Goal: Task Accomplishment & Management: Use online tool/utility

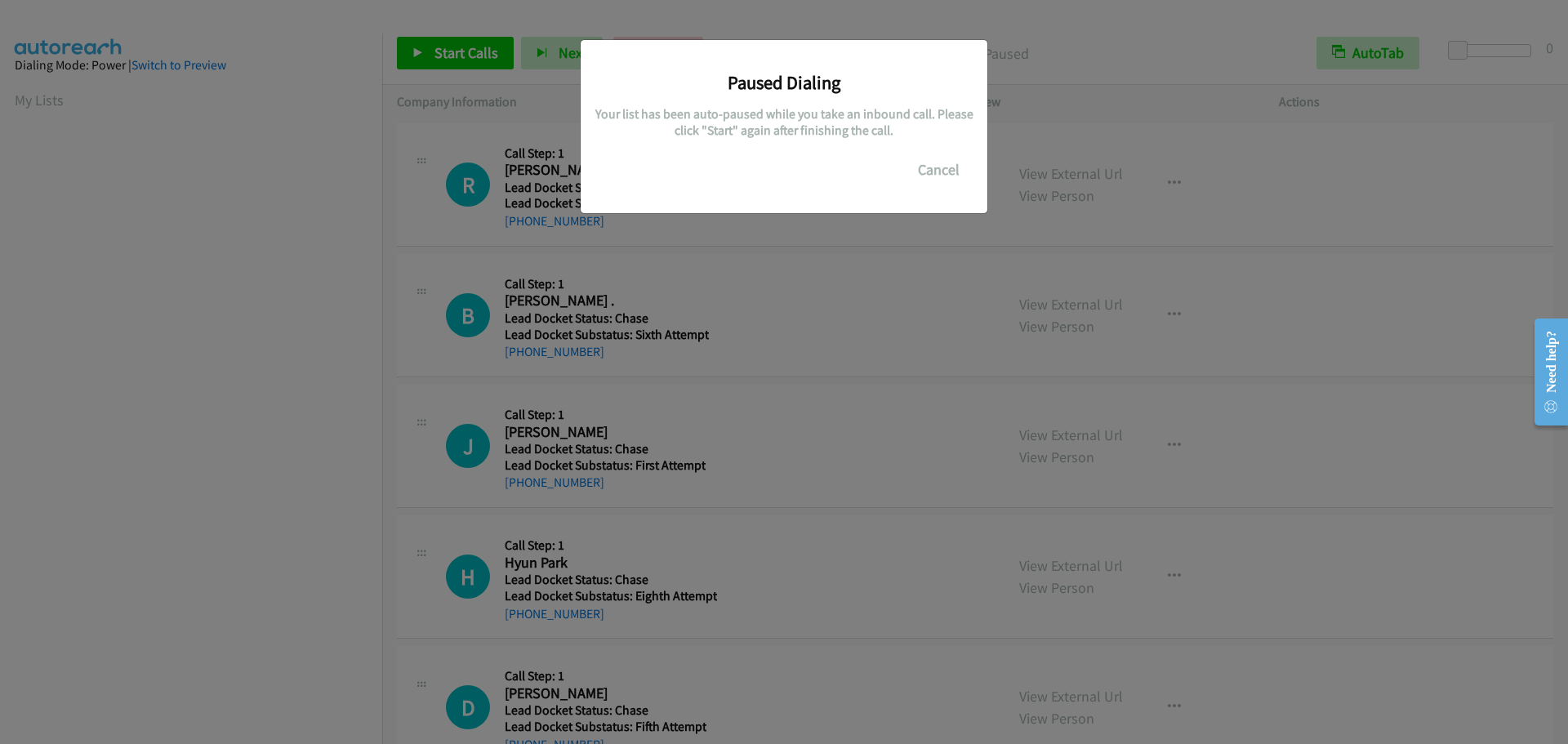
scroll to position [172, 0]
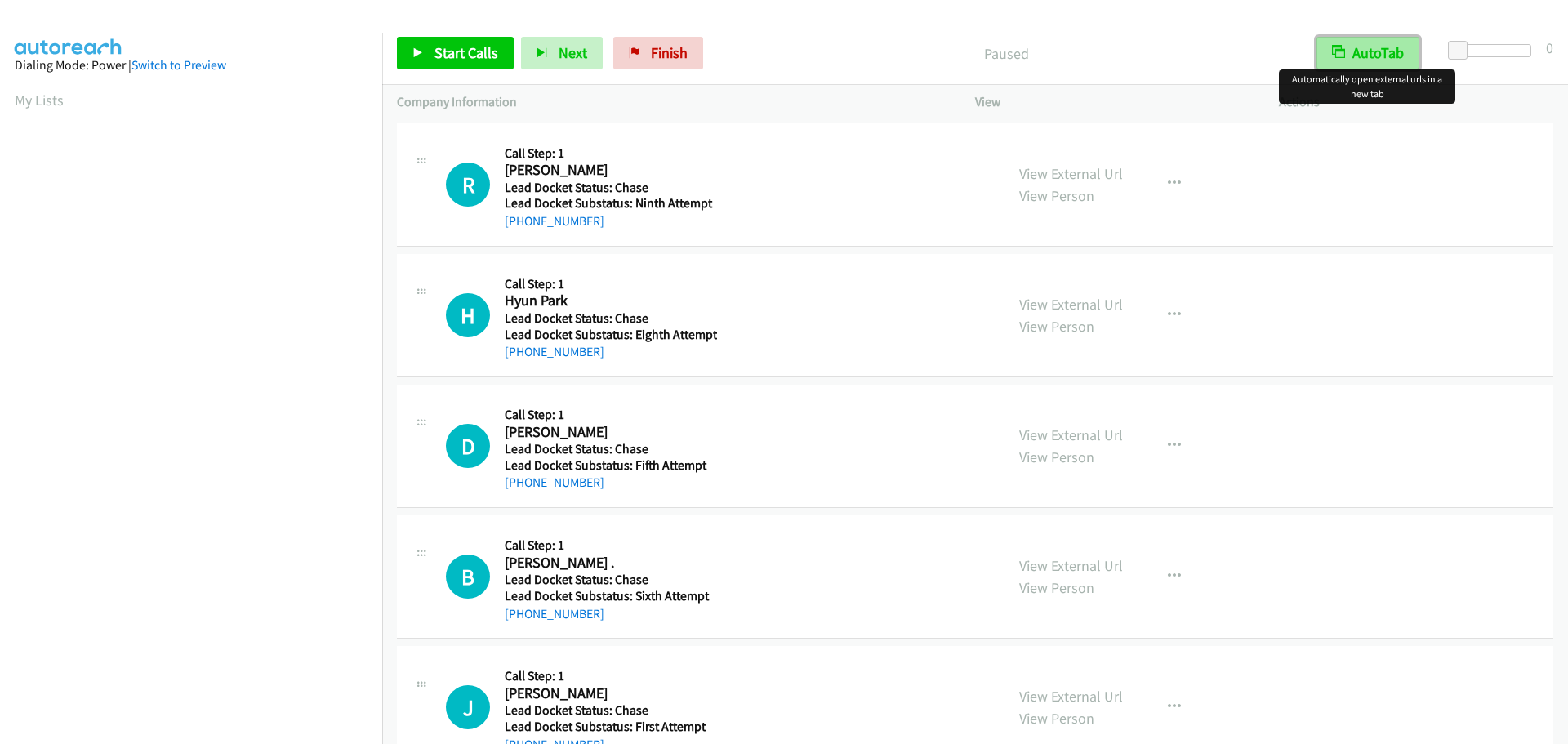
click at [1371, 44] on button "AutoTab" at bounding box center [1368, 53] width 103 height 33
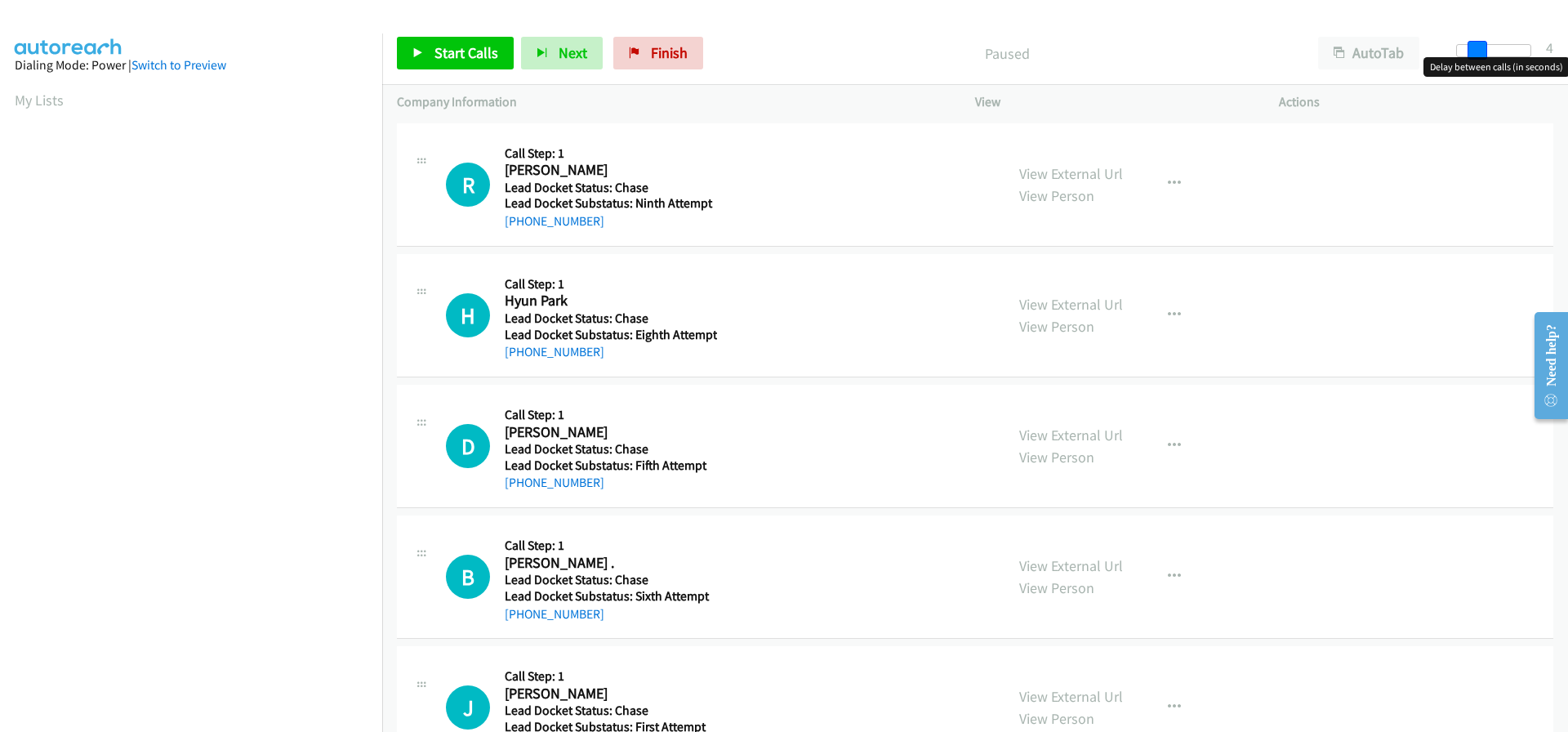
drag, startPoint x: 1458, startPoint y: 49, endPoint x: 1261, endPoint y: 61, distance: 197.4
click at [1475, 51] on span at bounding box center [1477, 50] width 19 height 19
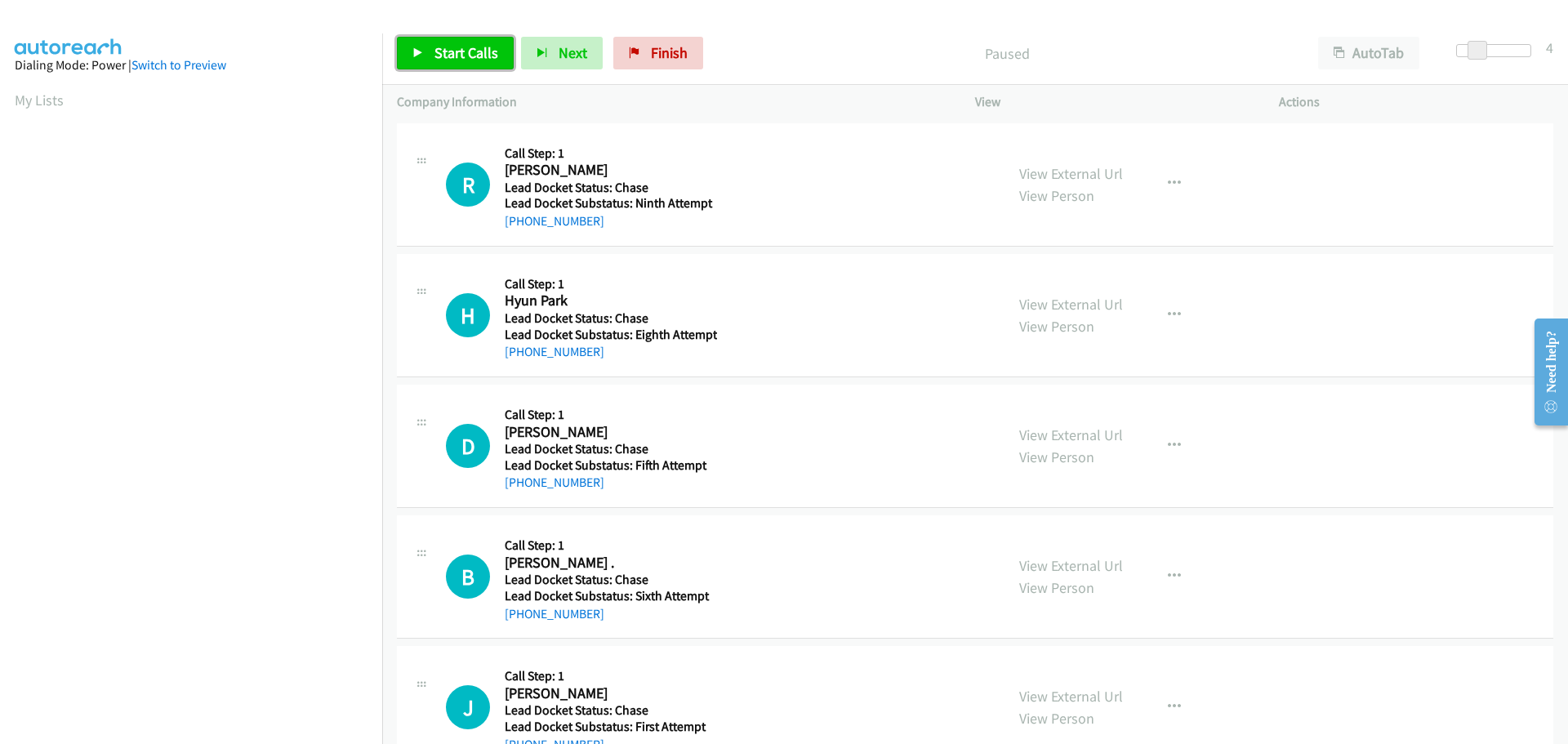
drag, startPoint x: 489, startPoint y: 51, endPoint x: 486, endPoint y: 68, distance: 17.3
click at [489, 51] on span "Start Calls" at bounding box center [466, 53] width 64 height 18
drag, startPoint x: 602, startPoint y: 223, endPoint x: 522, endPoint y: 226, distance: 80.1
click at [522, 226] on div "+1 916-896-6419" at bounding box center [608, 221] width 208 height 19
copy link "916-896-6419"
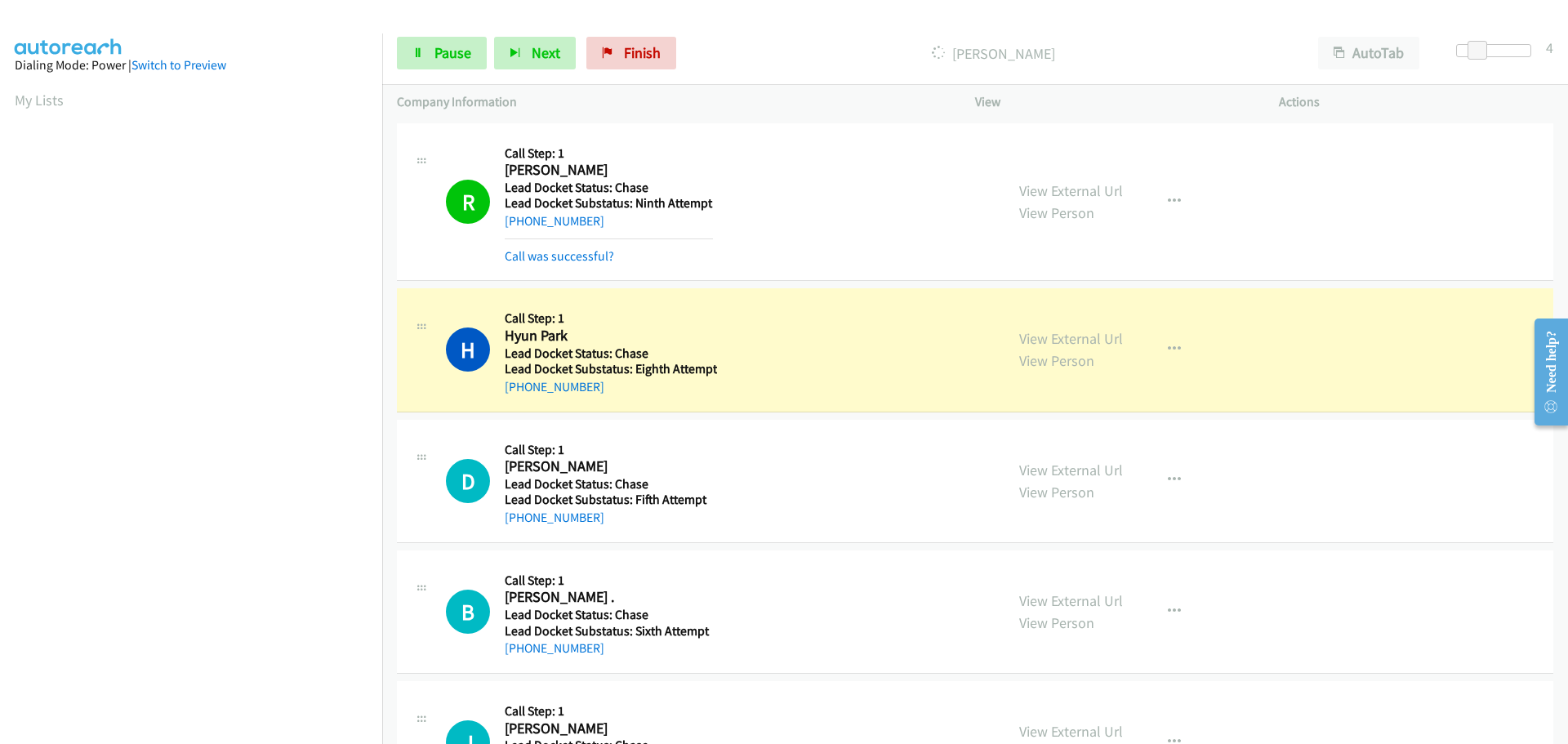
scroll to position [172, 0]
drag, startPoint x: 597, startPoint y: 382, endPoint x: 521, endPoint y: 396, distance: 77.3
click at [521, 396] on div "+1 408-728-0099" at bounding box center [611, 387] width 213 height 19
copy link "408-728-0099"
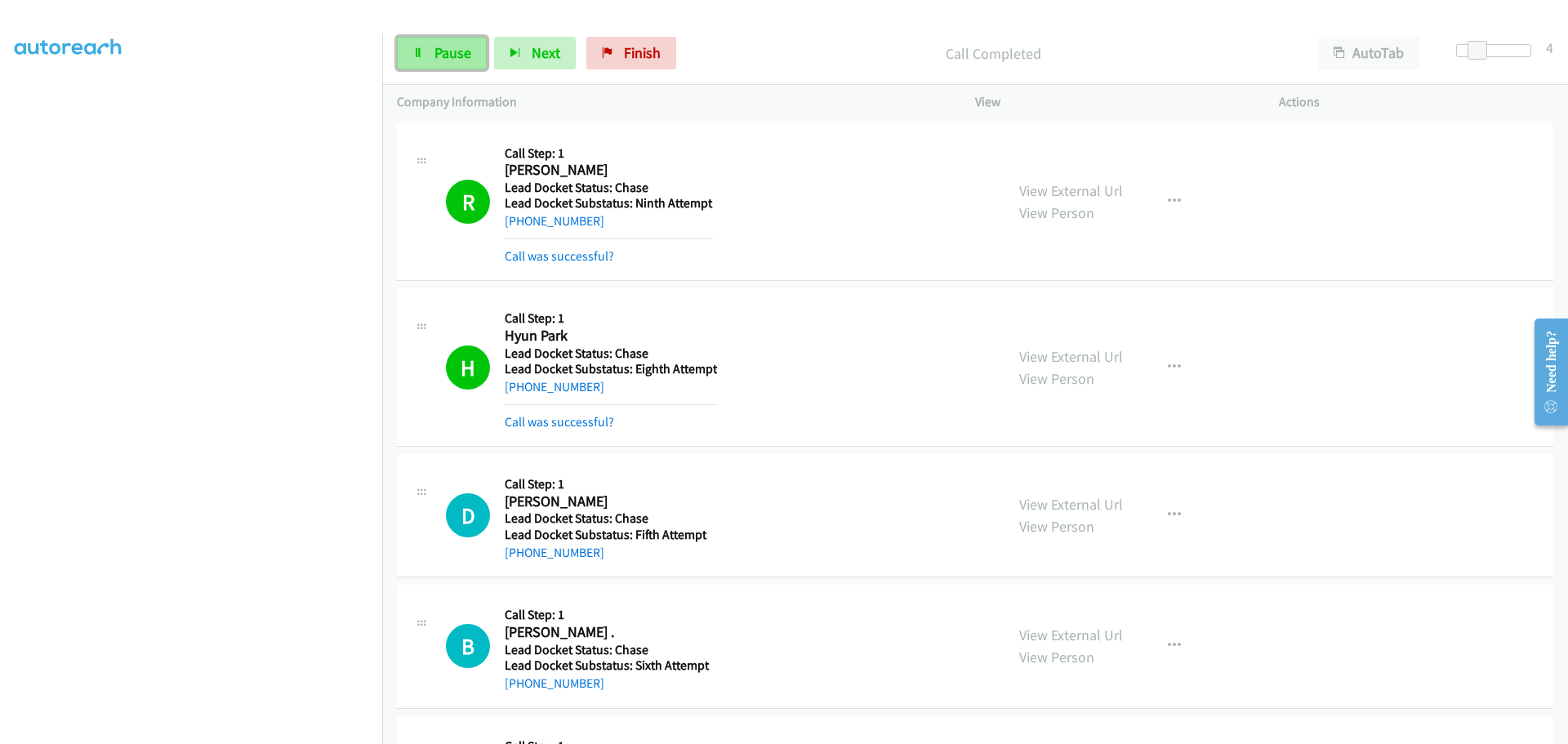
click at [447, 40] on link "Pause" at bounding box center [441, 53] width 90 height 33
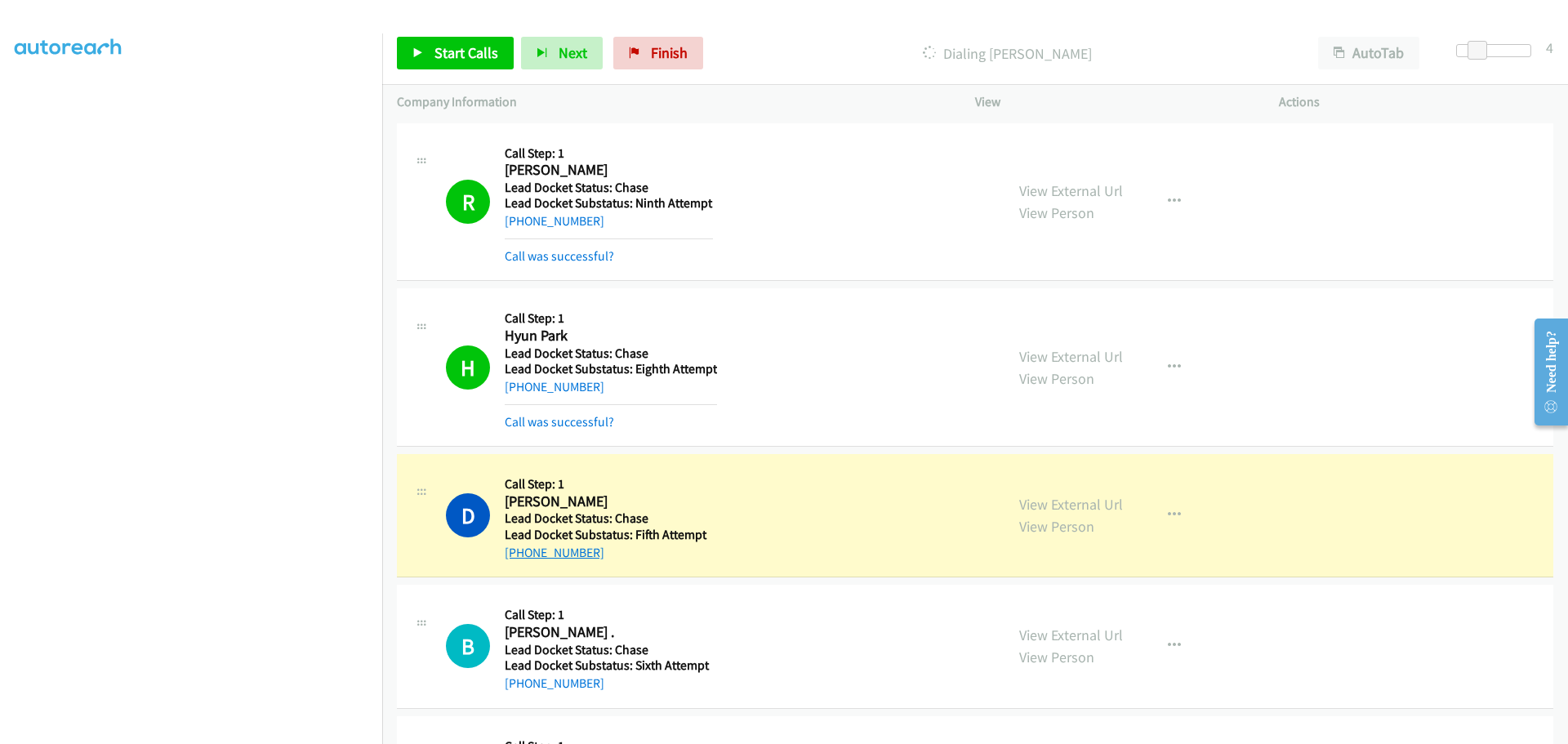
drag, startPoint x: 615, startPoint y: 562, endPoint x: 520, endPoint y: 557, distance: 95.1
click at [520, 557] on div "+1 480-371-7016" at bounding box center [608, 552] width 208 height 19
copy link "480-371-7016"
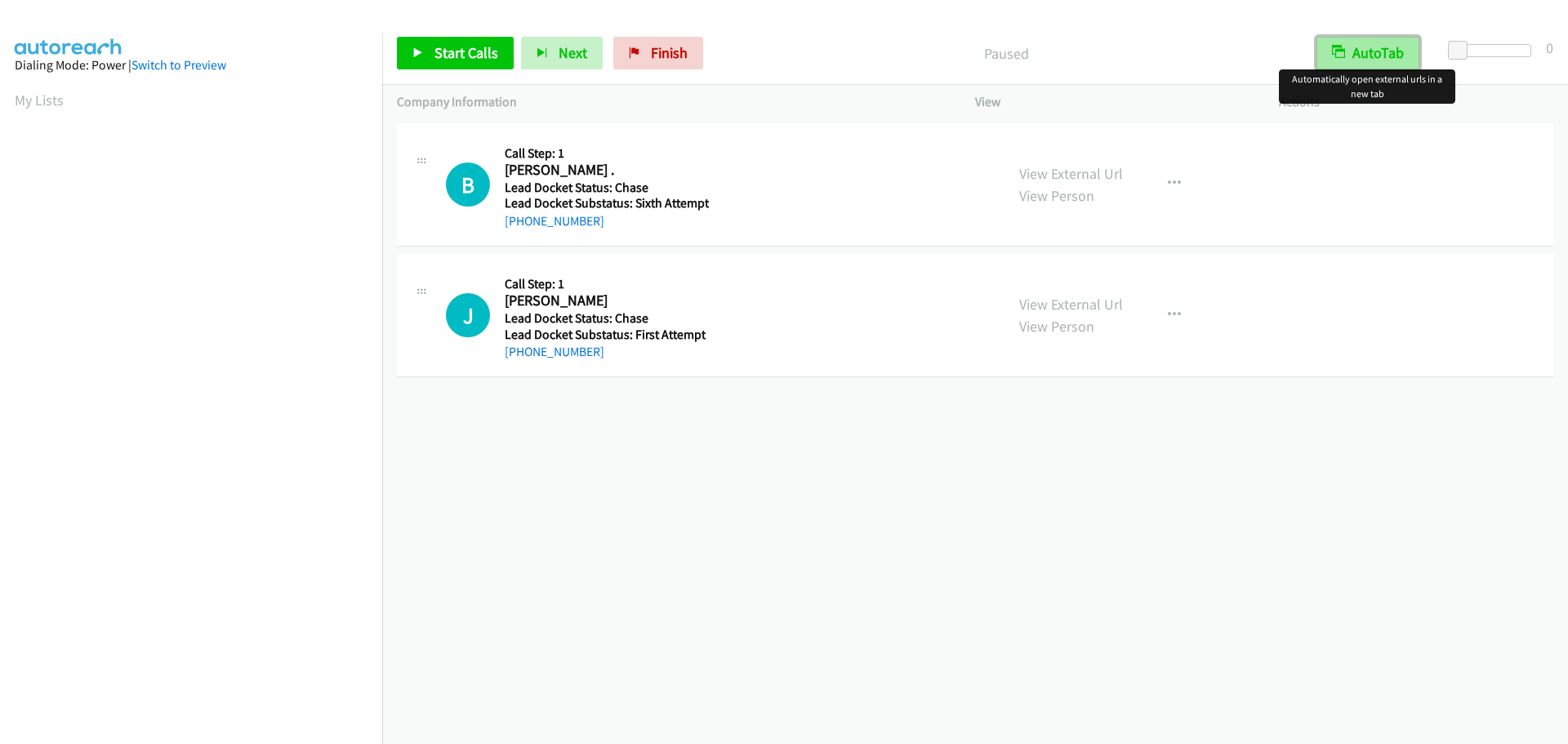
click at [1379, 47] on button "AutoTab" at bounding box center [1368, 53] width 103 height 33
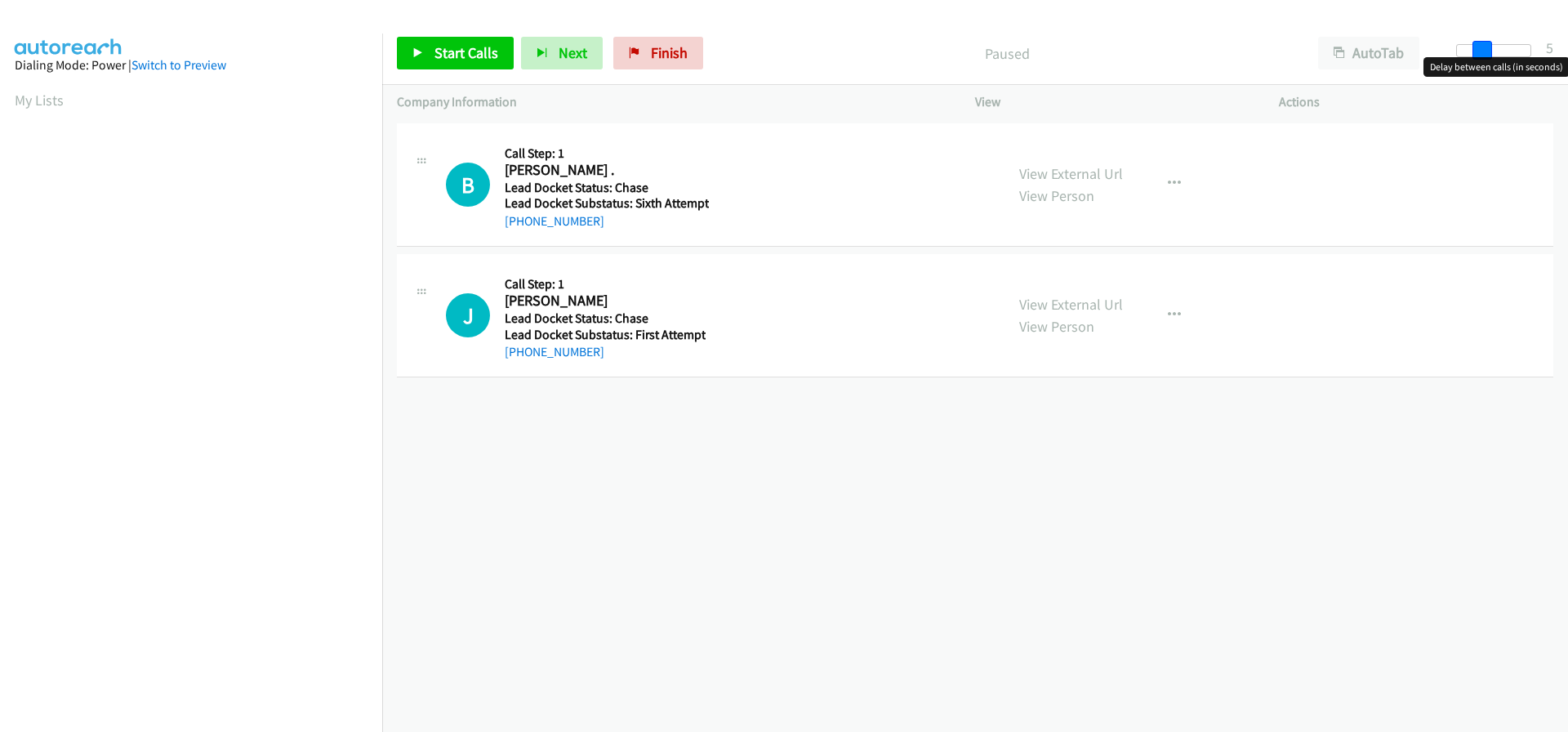
drag, startPoint x: 1461, startPoint y: 49, endPoint x: 1483, endPoint y: 51, distance: 22.1
click at [1483, 51] on span at bounding box center [1482, 50] width 19 height 19
click at [1476, 53] on span at bounding box center [1477, 50] width 19 height 19
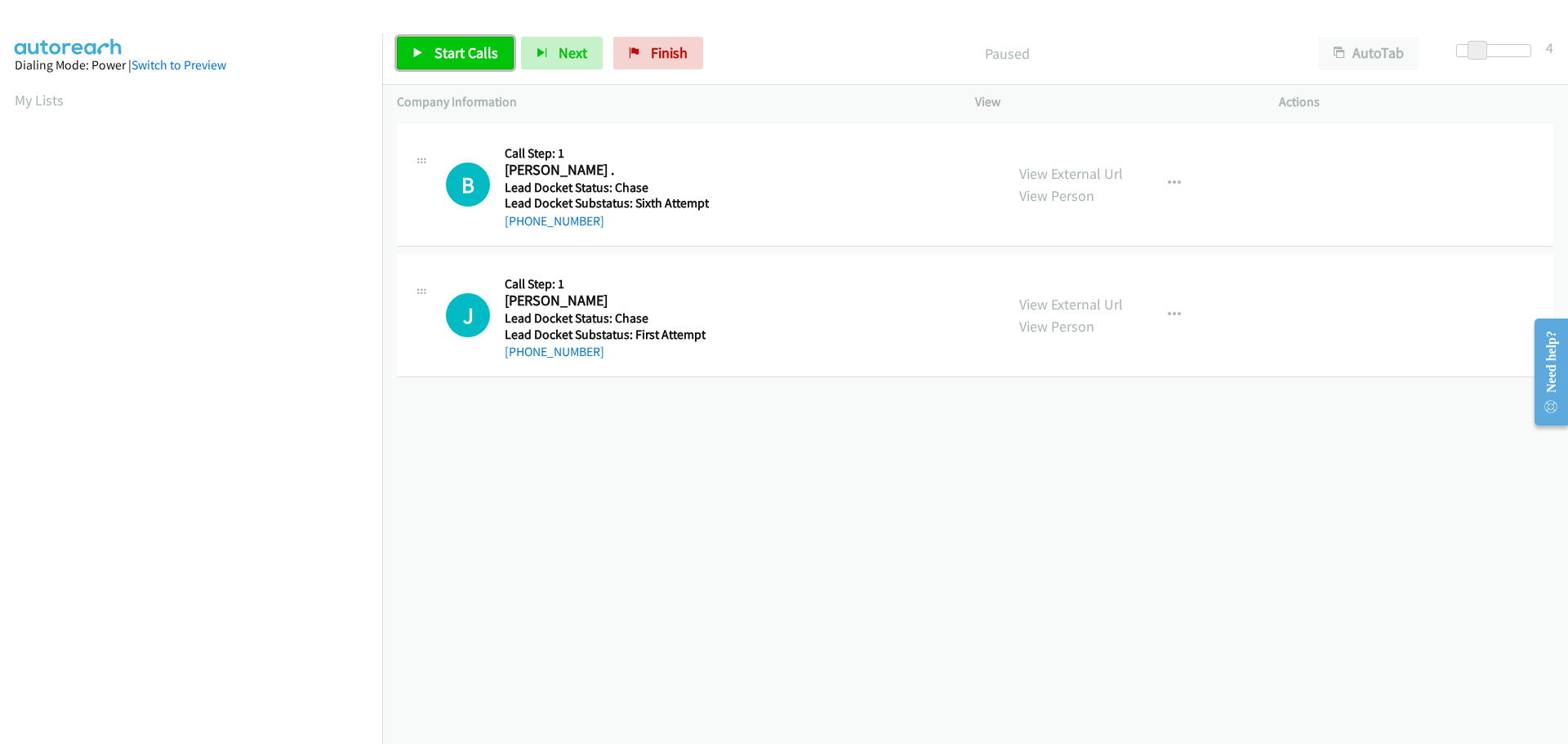
click at [465, 54] on span "Start Calls" at bounding box center [466, 53] width 64 height 18
drag, startPoint x: 589, startPoint y: 220, endPoint x: 520, endPoint y: 220, distance: 69.0
click at [520, 220] on div "+1 951-907-4729" at bounding box center [607, 221] width 204 height 19
copy link "951-907-4729"
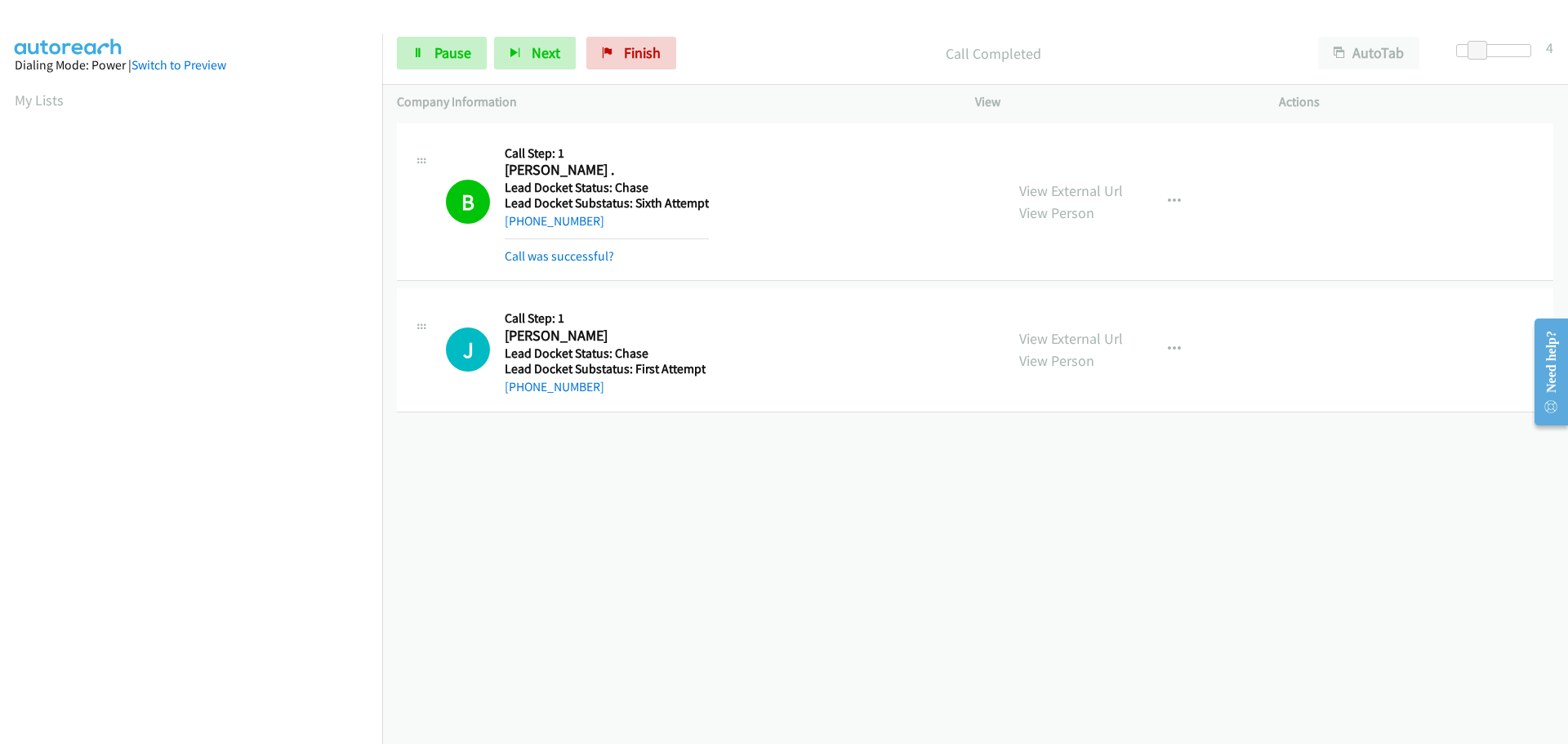
scroll to position [172, 0]
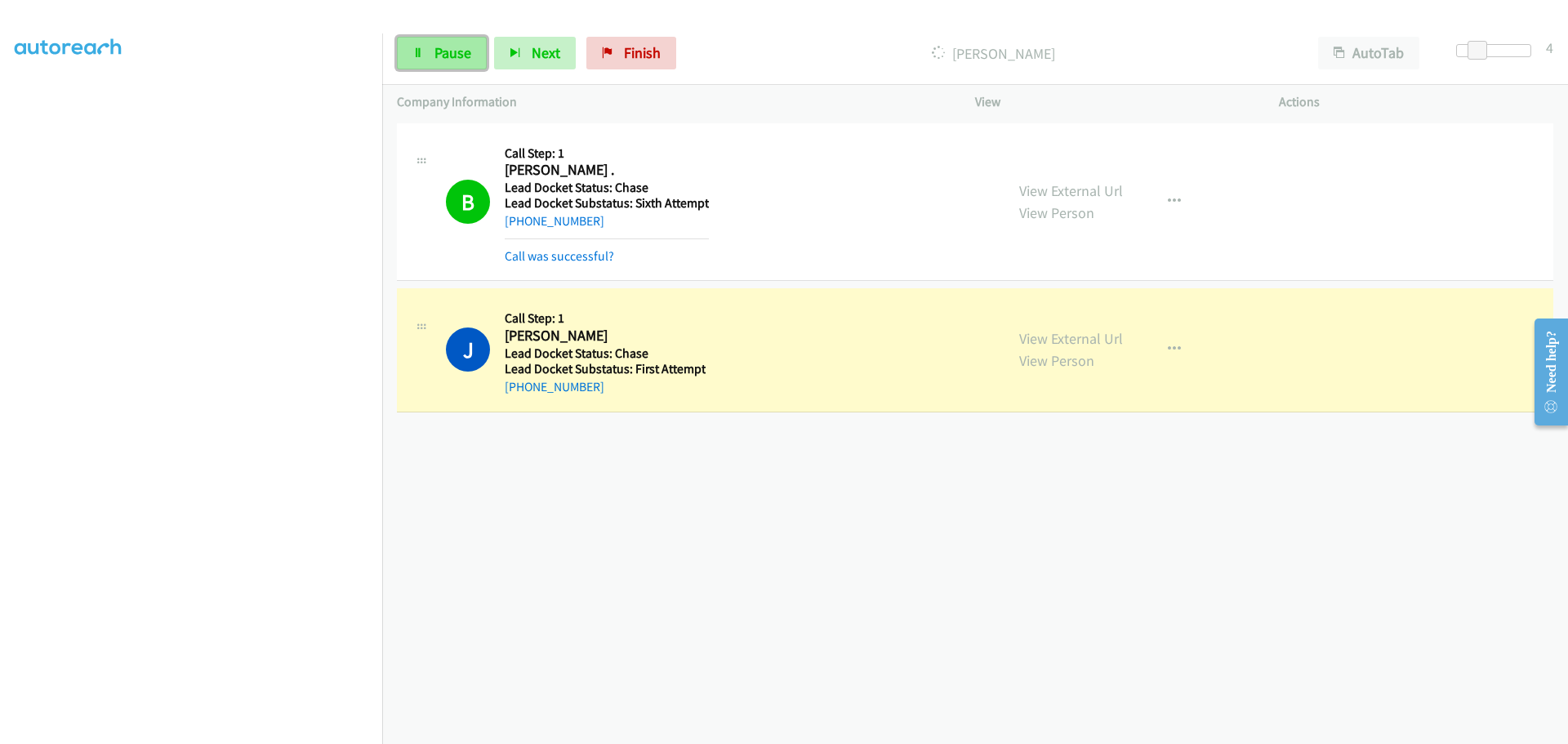
click at [428, 44] on link "Pause" at bounding box center [441, 53] width 90 height 33
click at [616, 471] on div "+1 415-964-1034 Call failed - Please reload the list and try again The Callbar …" at bounding box center [975, 432] width 1186 height 625
drag, startPoint x: 598, startPoint y: 388, endPoint x: 521, endPoint y: 383, distance: 77.2
click at [521, 383] on div "+1 858-610-8289" at bounding box center [605, 387] width 201 height 19
copy link "858-610-8289"
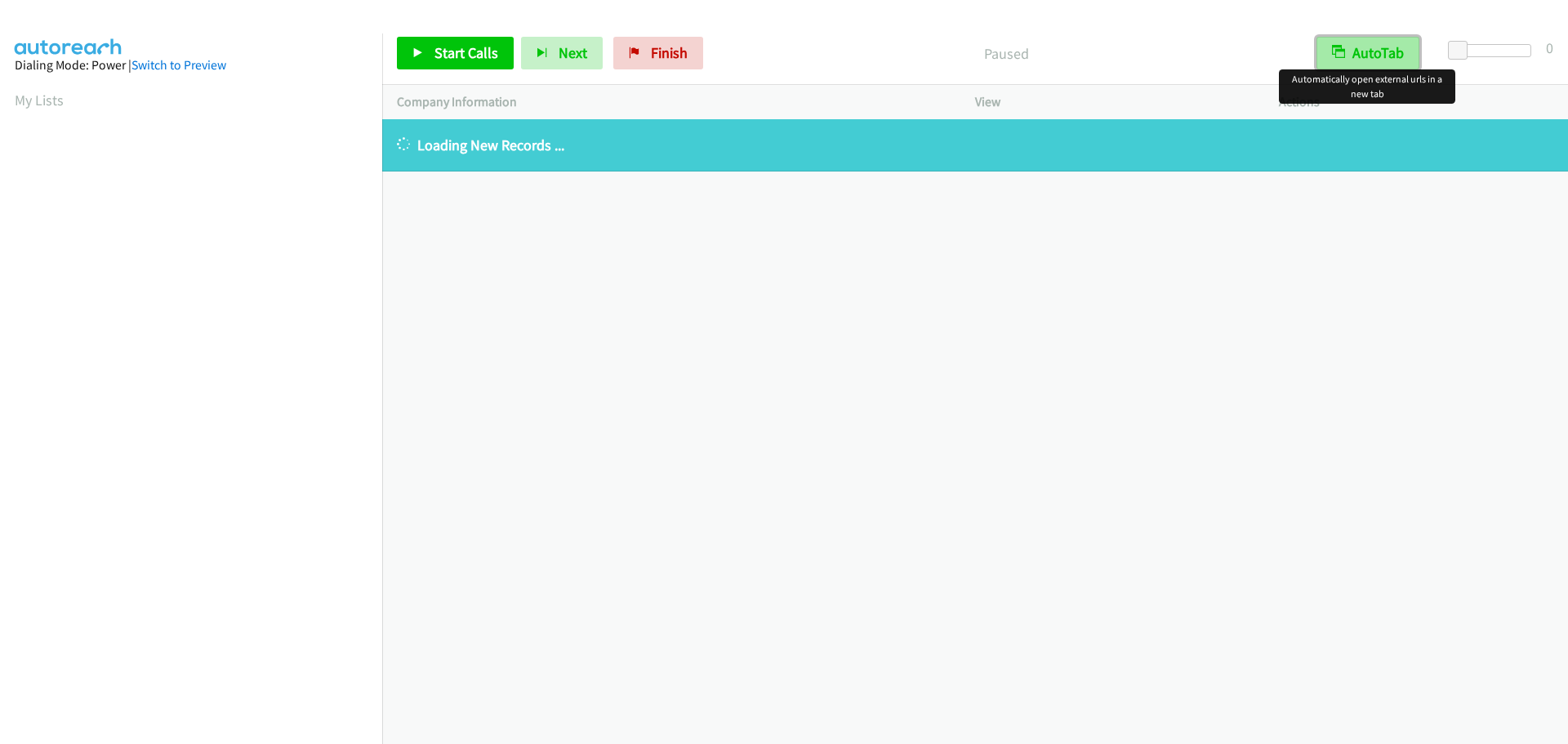
click at [1381, 45] on button "AutoTab" at bounding box center [1368, 53] width 103 height 33
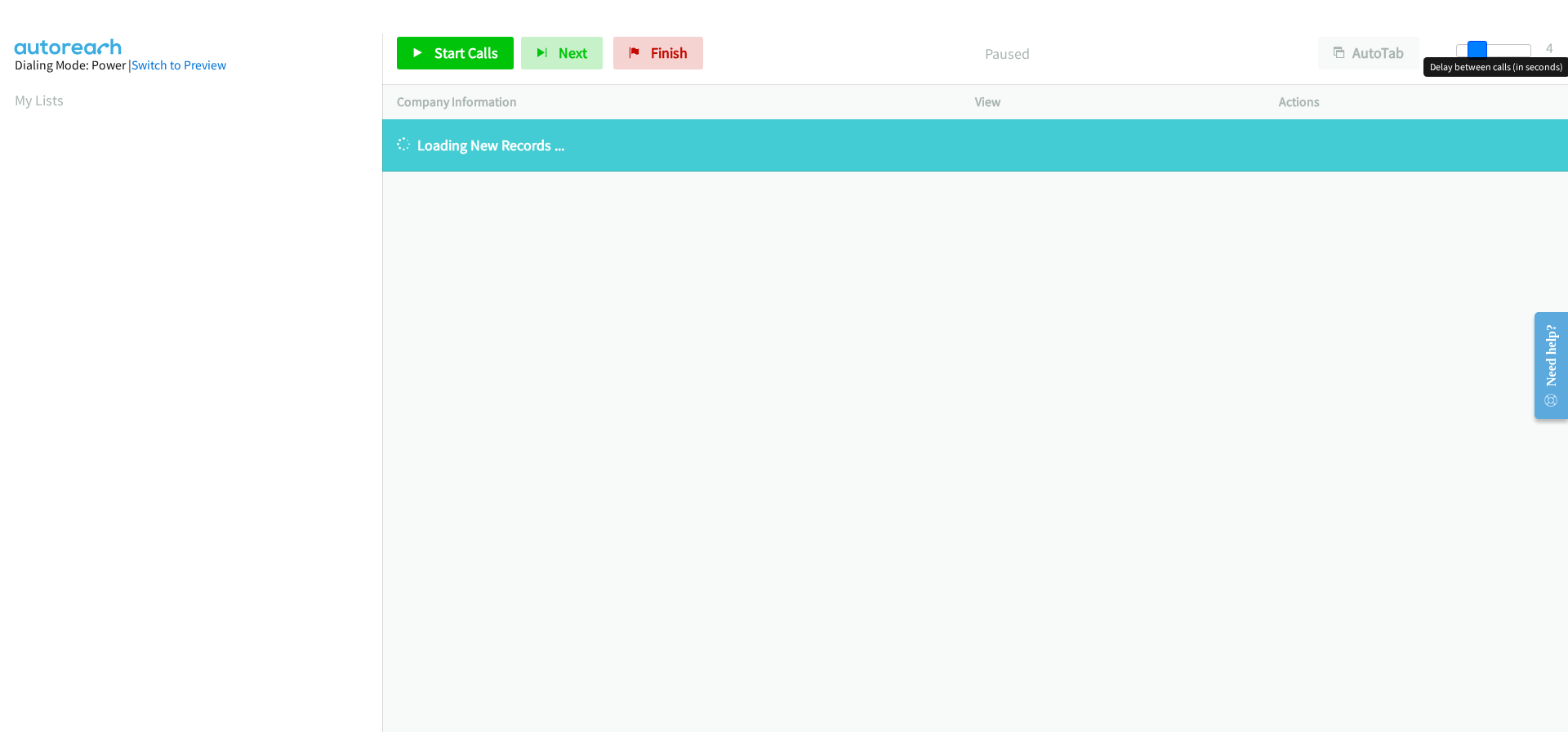
drag, startPoint x: 1458, startPoint y: 49, endPoint x: 1473, endPoint y: 53, distance: 15.5
click at [1473, 53] on span at bounding box center [1477, 50] width 19 height 19
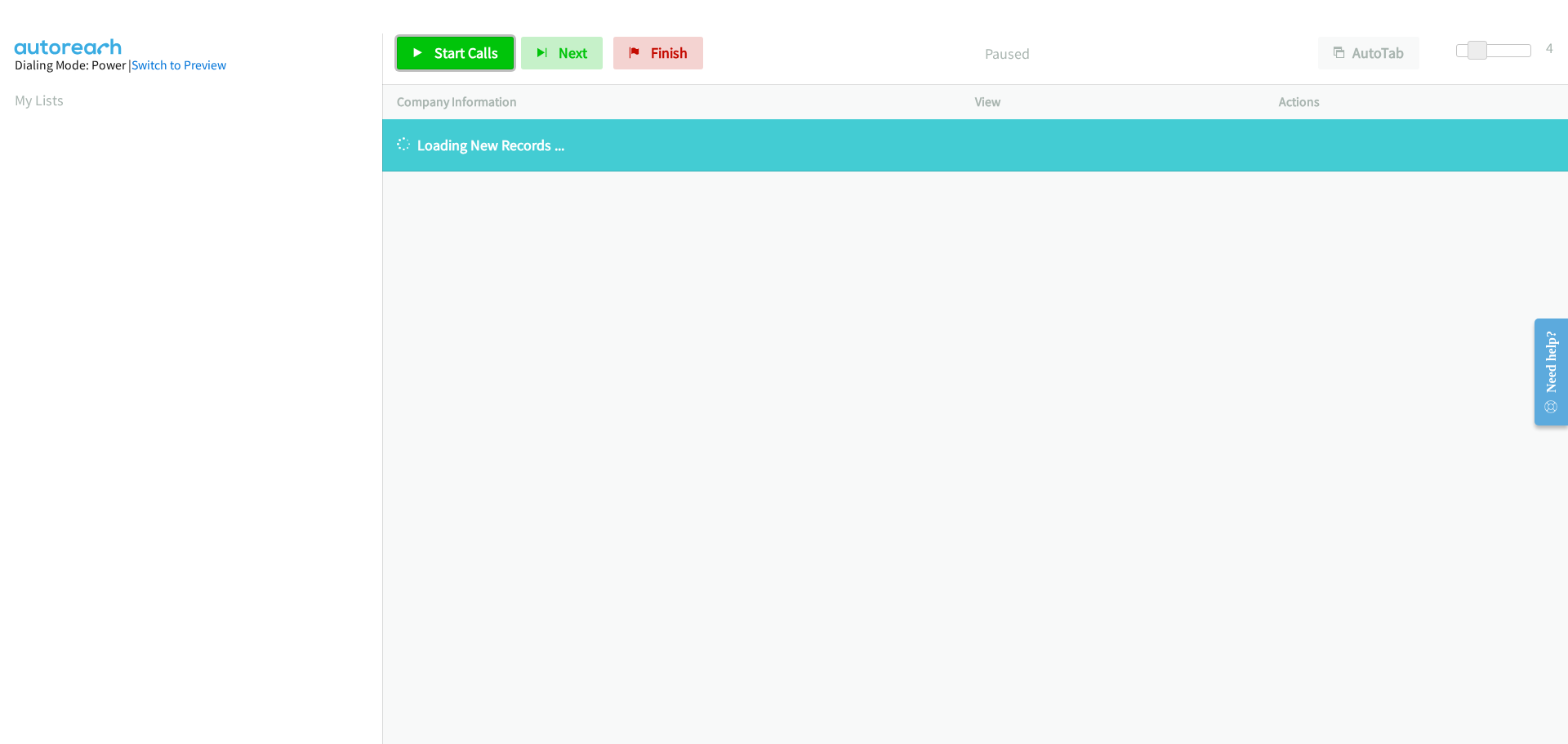
click at [440, 51] on span "Start Calls" at bounding box center [466, 53] width 64 height 18
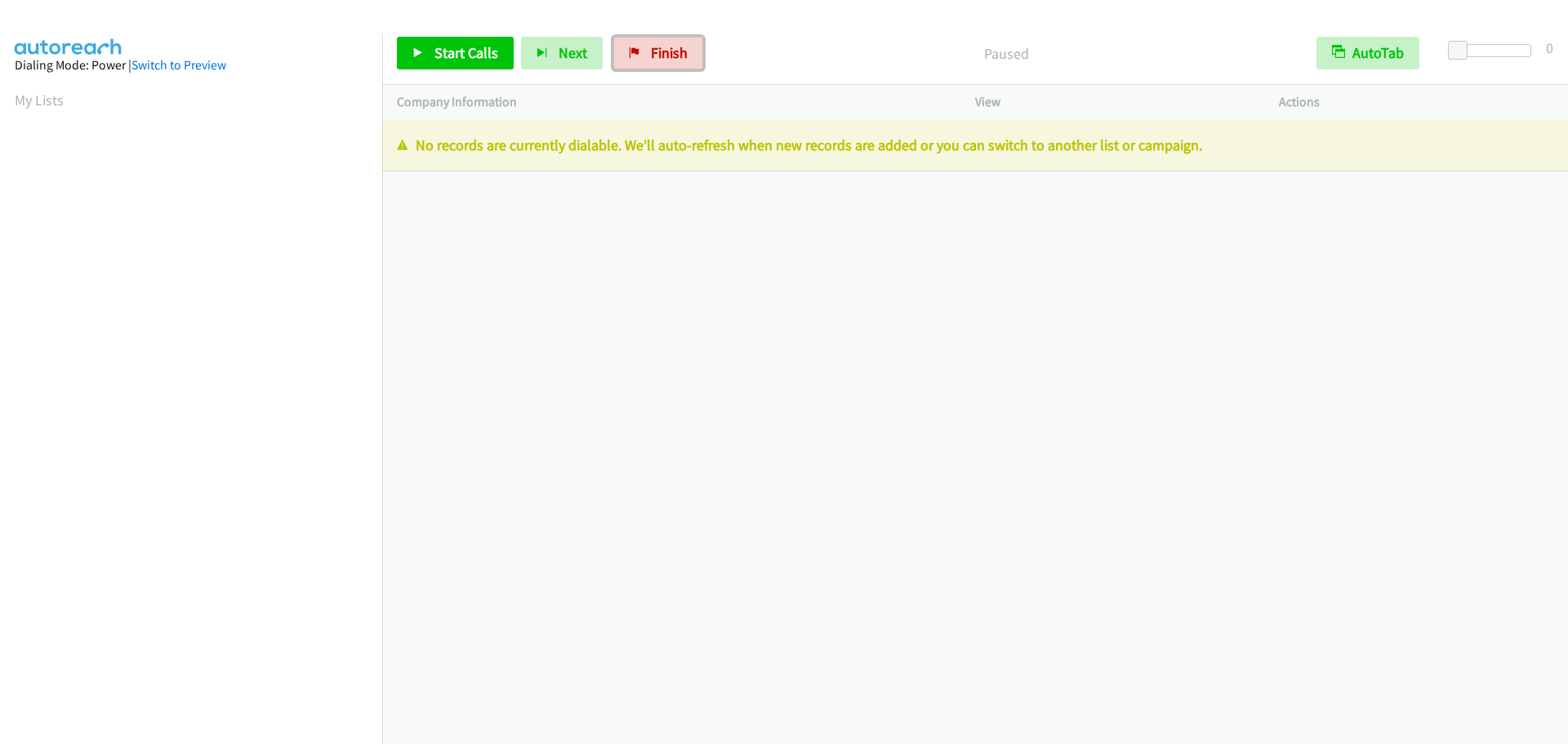
drag, startPoint x: 683, startPoint y: 43, endPoint x: 868, endPoint y: 34, distance: 185.2
click at [683, 44] on link "Finish" at bounding box center [658, 53] width 90 height 33
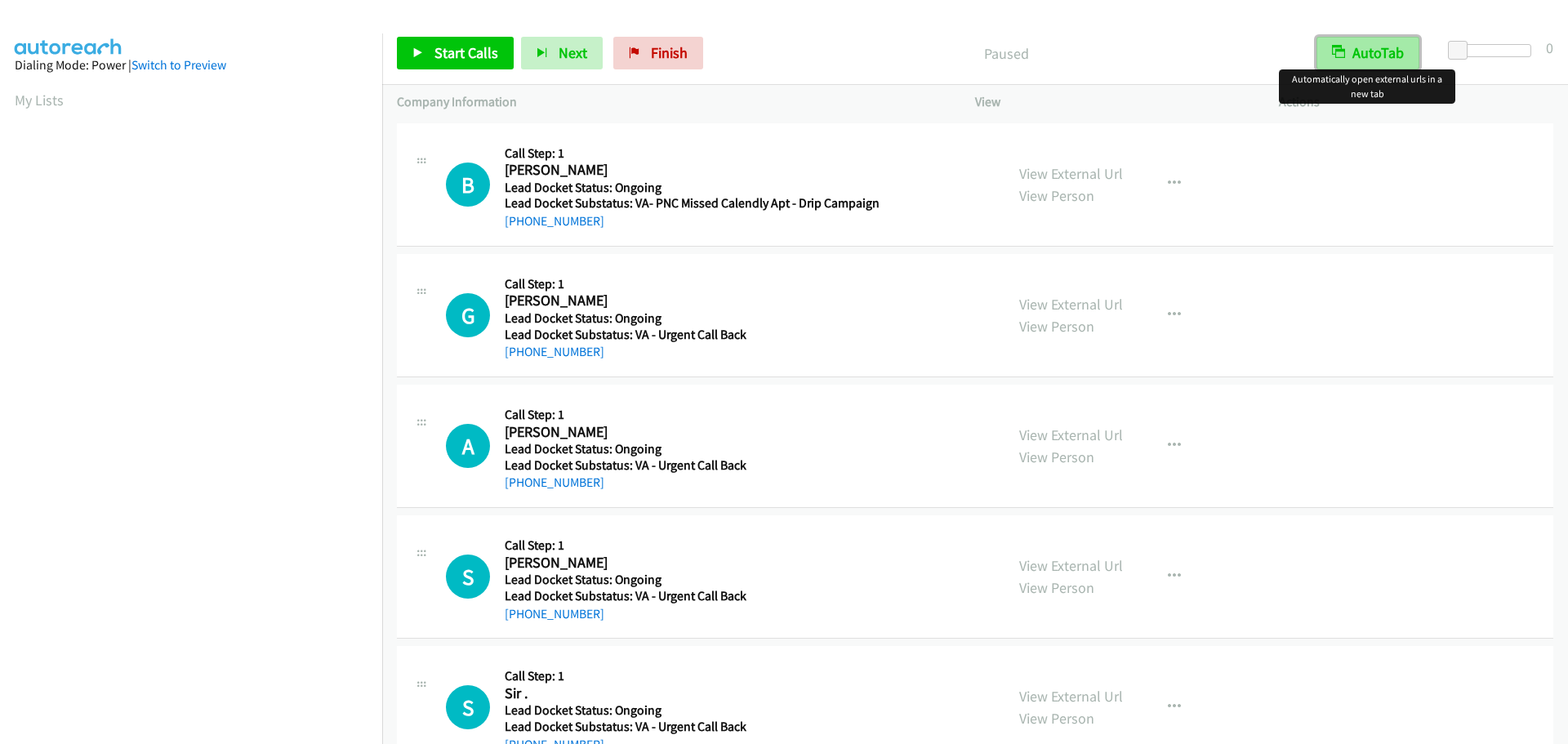
click at [1389, 59] on button "AutoTab" at bounding box center [1368, 53] width 103 height 33
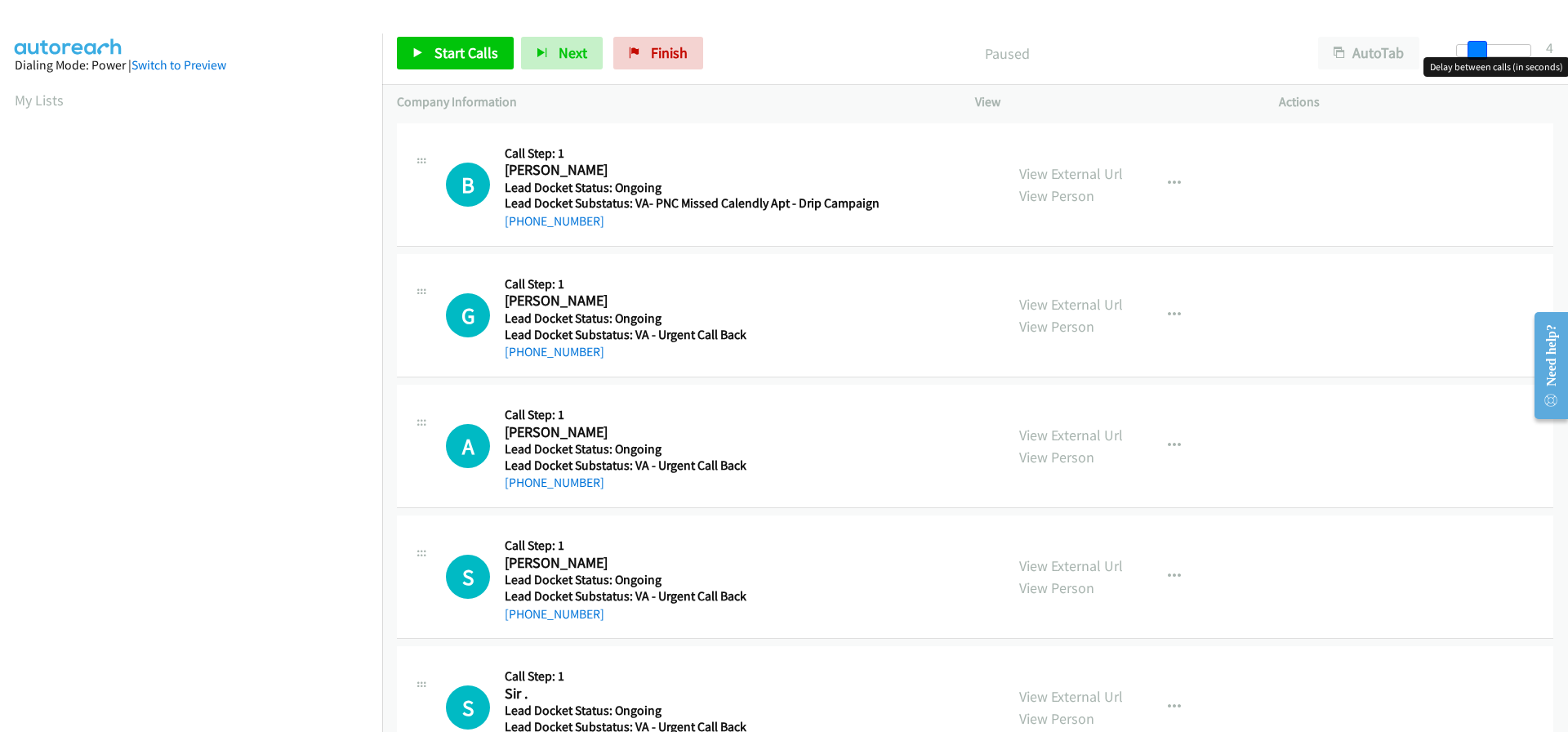
drag, startPoint x: 1462, startPoint y: 47, endPoint x: 1480, endPoint y: 50, distance: 18.2
click at [1480, 50] on span at bounding box center [1477, 50] width 19 height 19
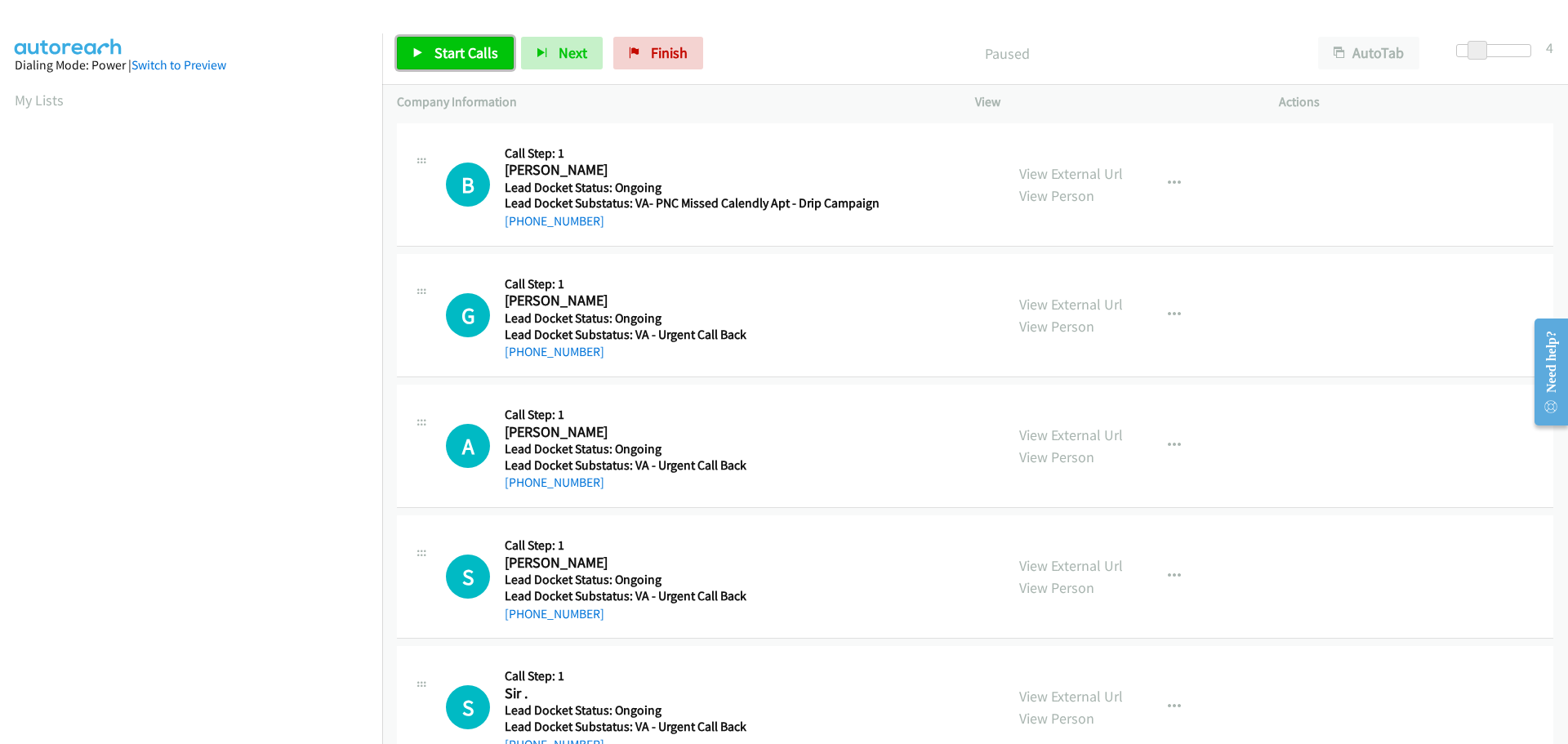
click at [486, 54] on span "Start Calls" at bounding box center [466, 53] width 64 height 18
drag, startPoint x: 594, startPoint y: 219, endPoint x: 523, endPoint y: 223, distance: 71.1
click at [523, 223] on div "+1 941-334-1794" at bounding box center [692, 221] width 375 height 19
copy link "941-334-1794"
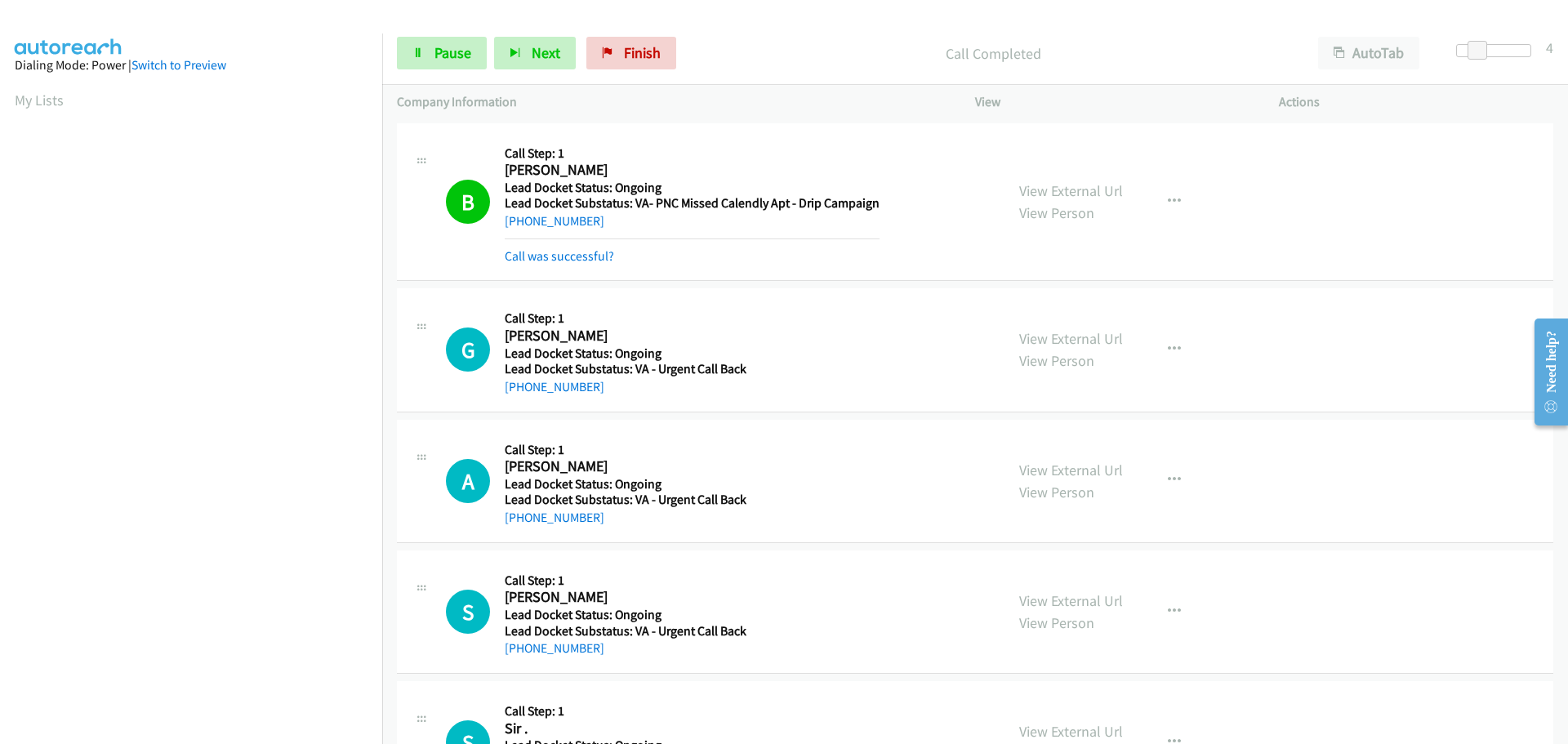
scroll to position [172, 0]
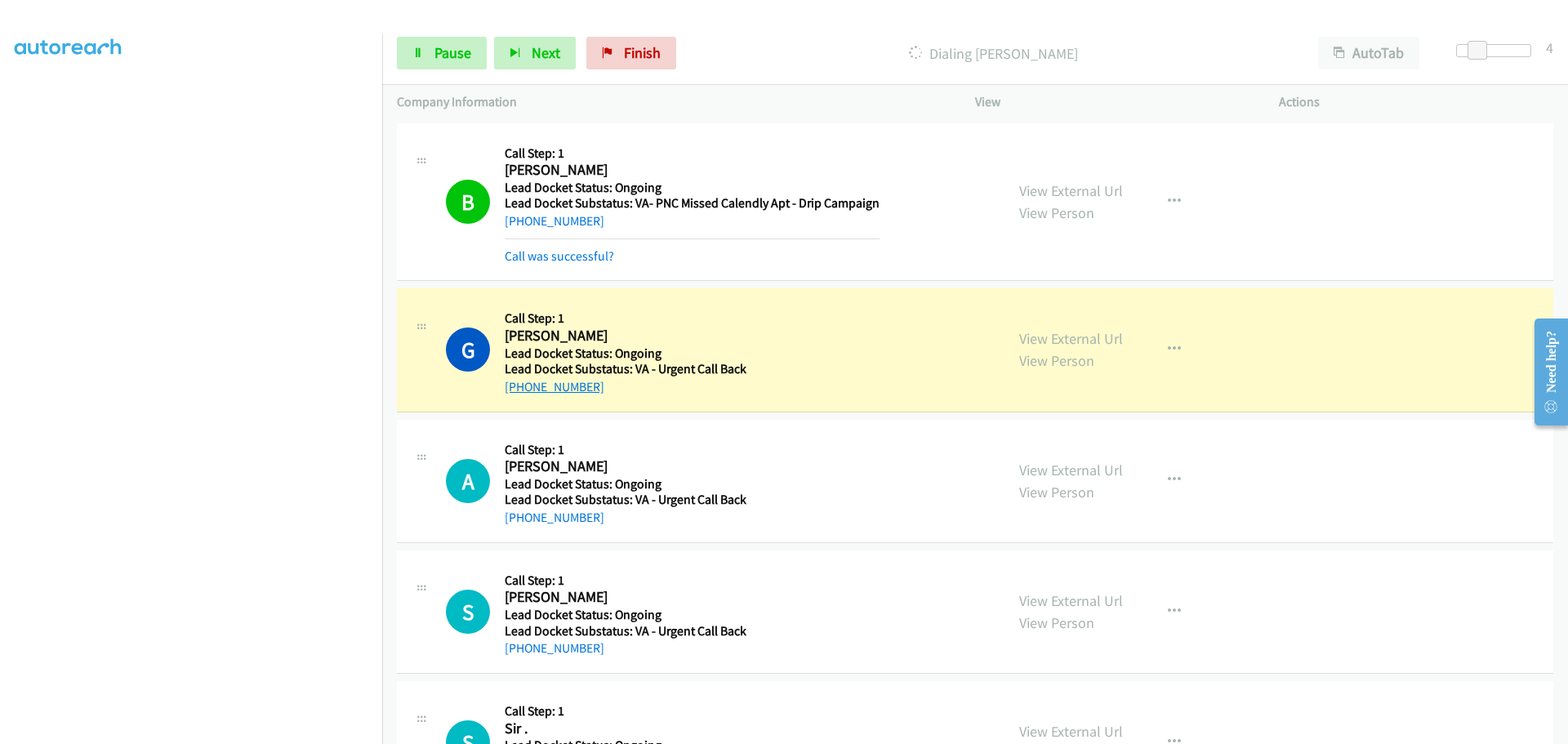
drag, startPoint x: 604, startPoint y: 387, endPoint x: 521, endPoint y: 387, distance: 83.0
click at [521, 387] on div "+1 580-977-9006" at bounding box center [689, 387] width 369 height 19
copy link "580-977-9006"
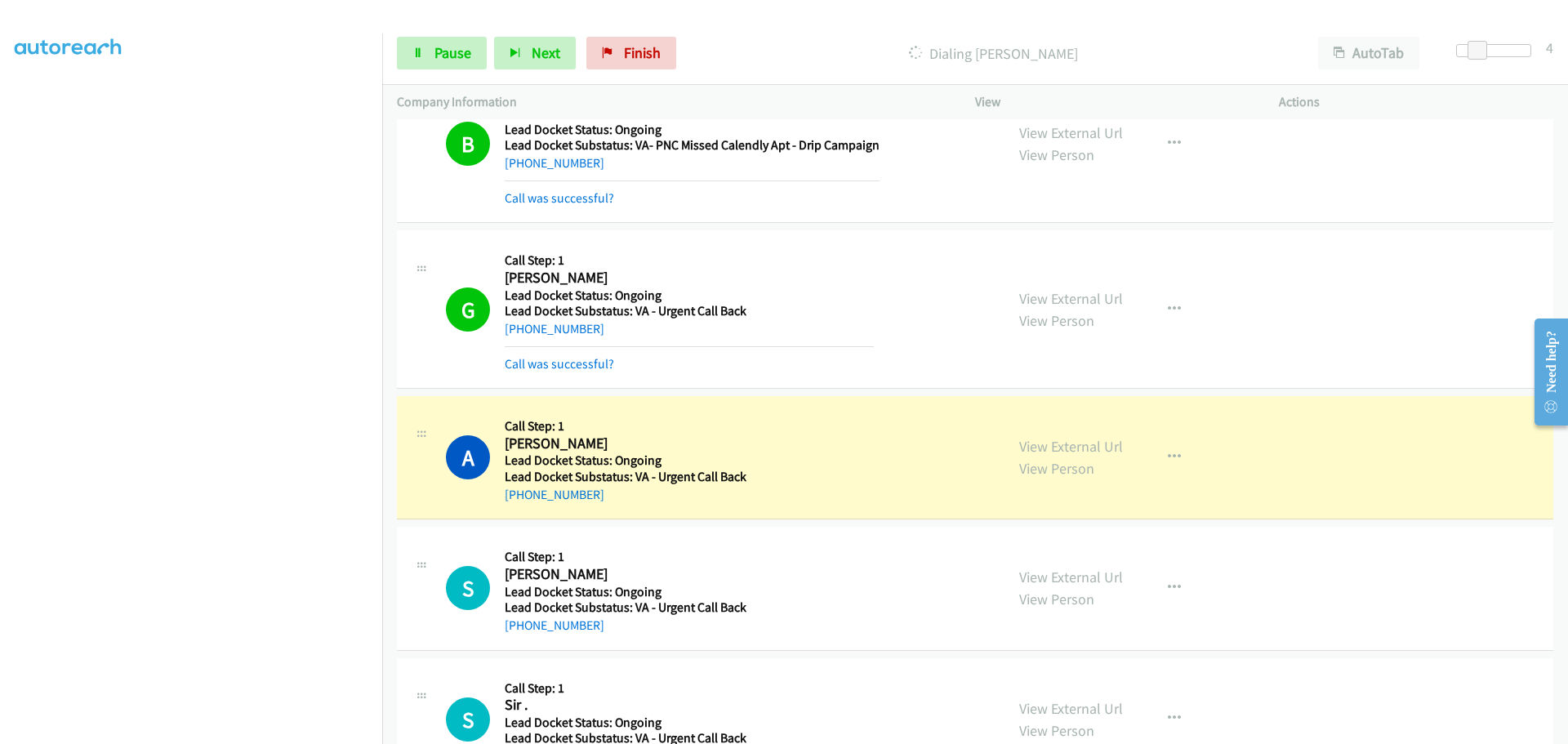
scroll to position [120, 0]
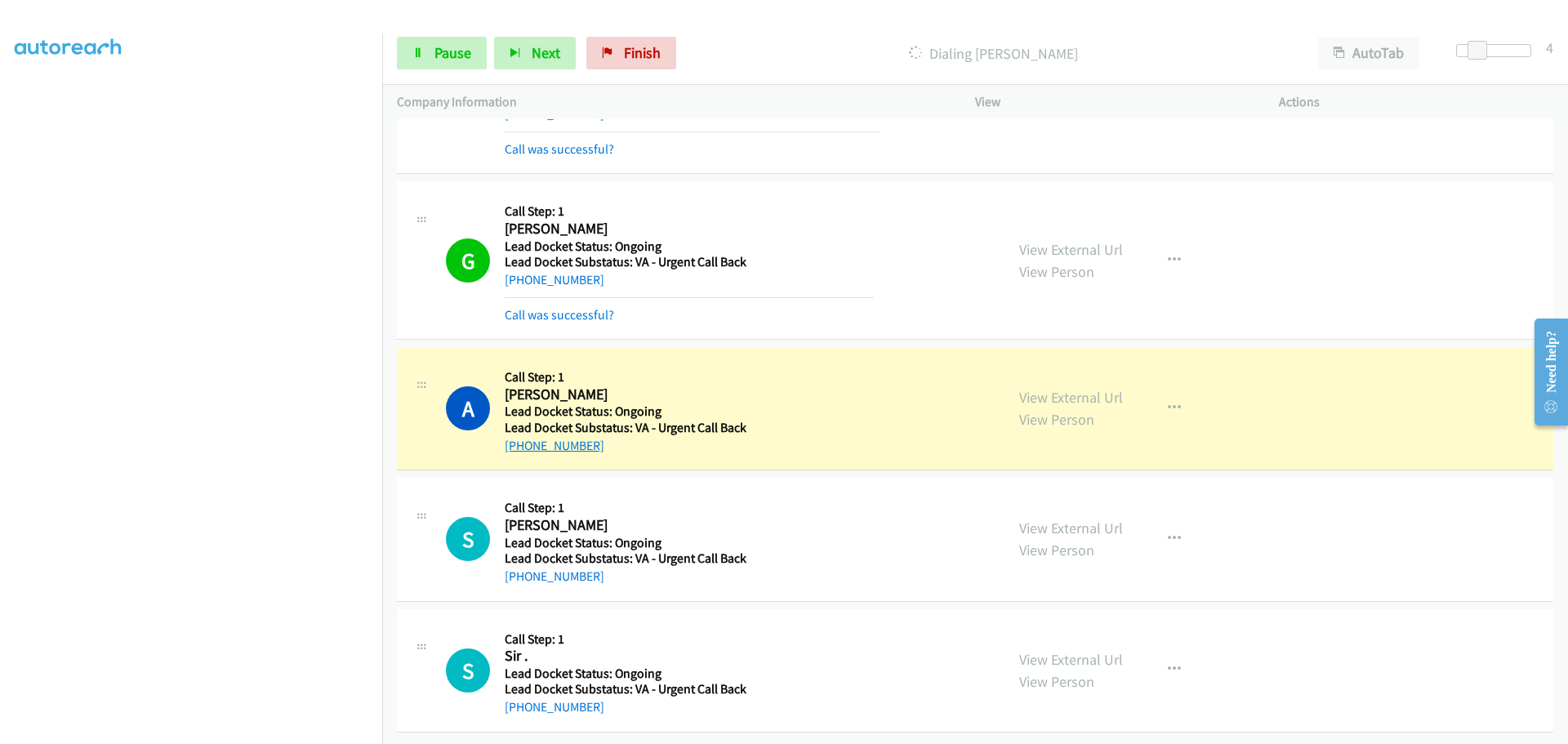
drag, startPoint x: 598, startPoint y: 437, endPoint x: 522, endPoint y: 435, distance: 76.0
click at [522, 436] on div "+1 260-341-1681" at bounding box center [689, 445] width 369 height 19
copy link "260-341-1681"
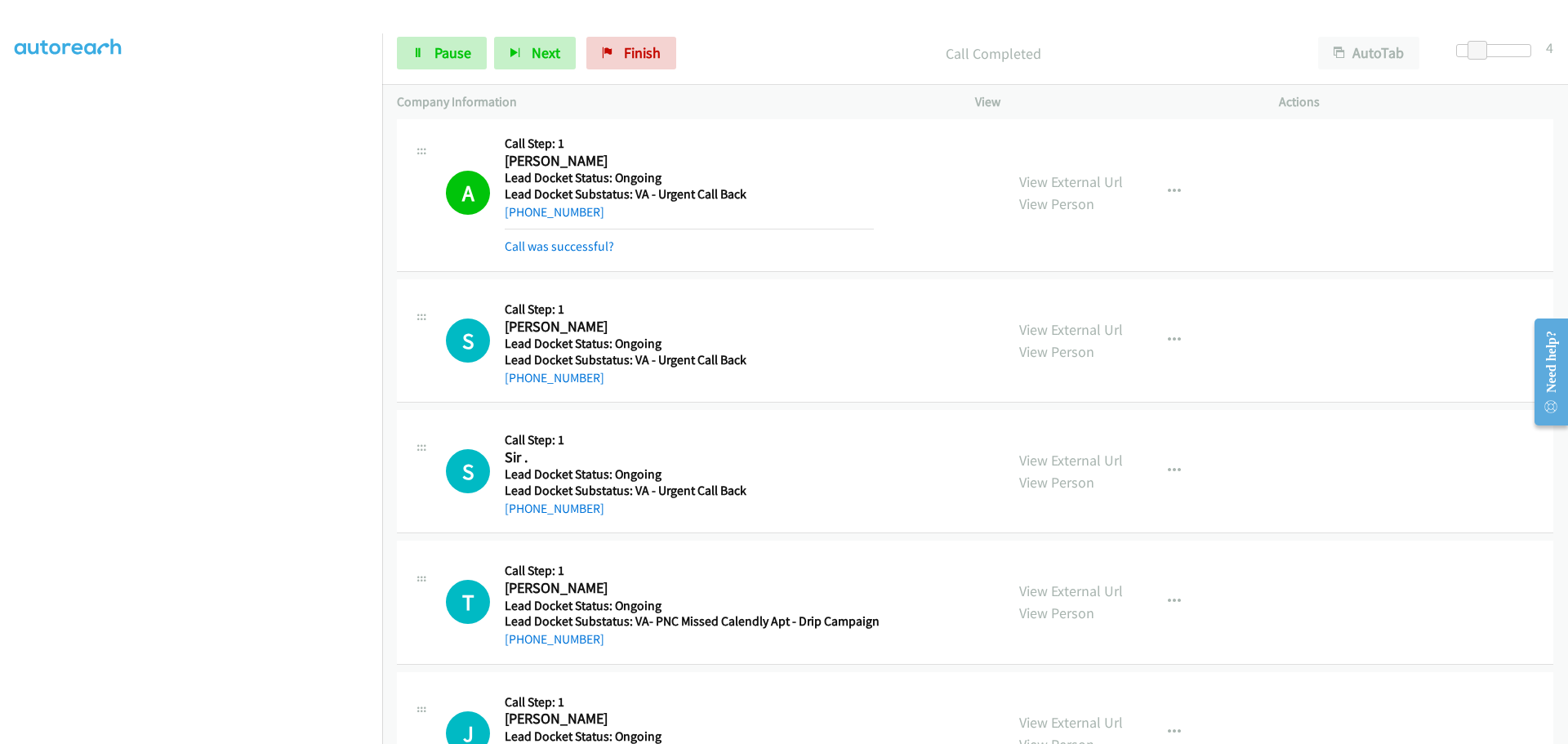
scroll to position [364, 0]
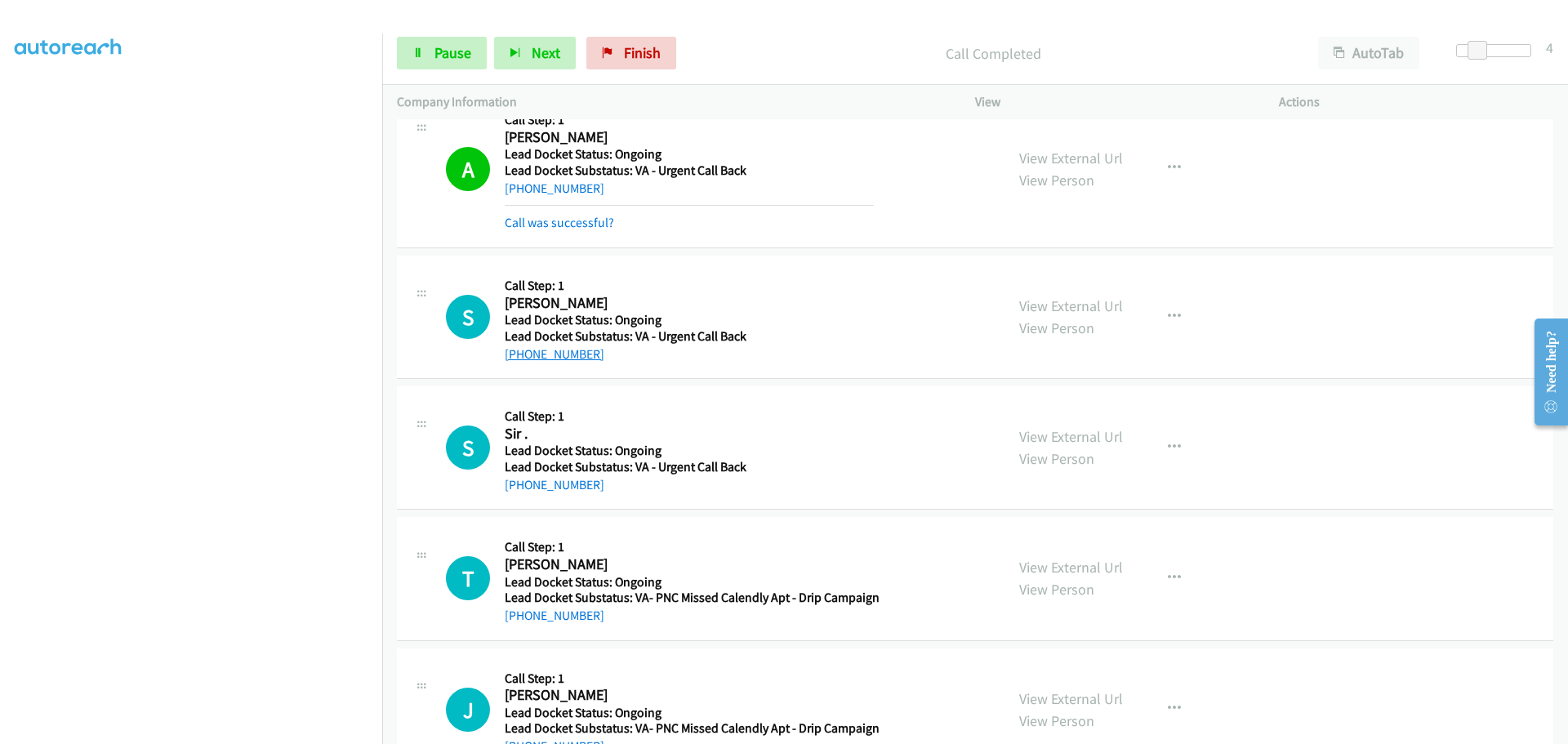
drag, startPoint x: 598, startPoint y: 358, endPoint x: 521, endPoint y: 358, distance: 77.0
click at [521, 358] on div "+1 407-508-9633" at bounding box center [689, 354] width 369 height 19
copy link "407-508-9633"
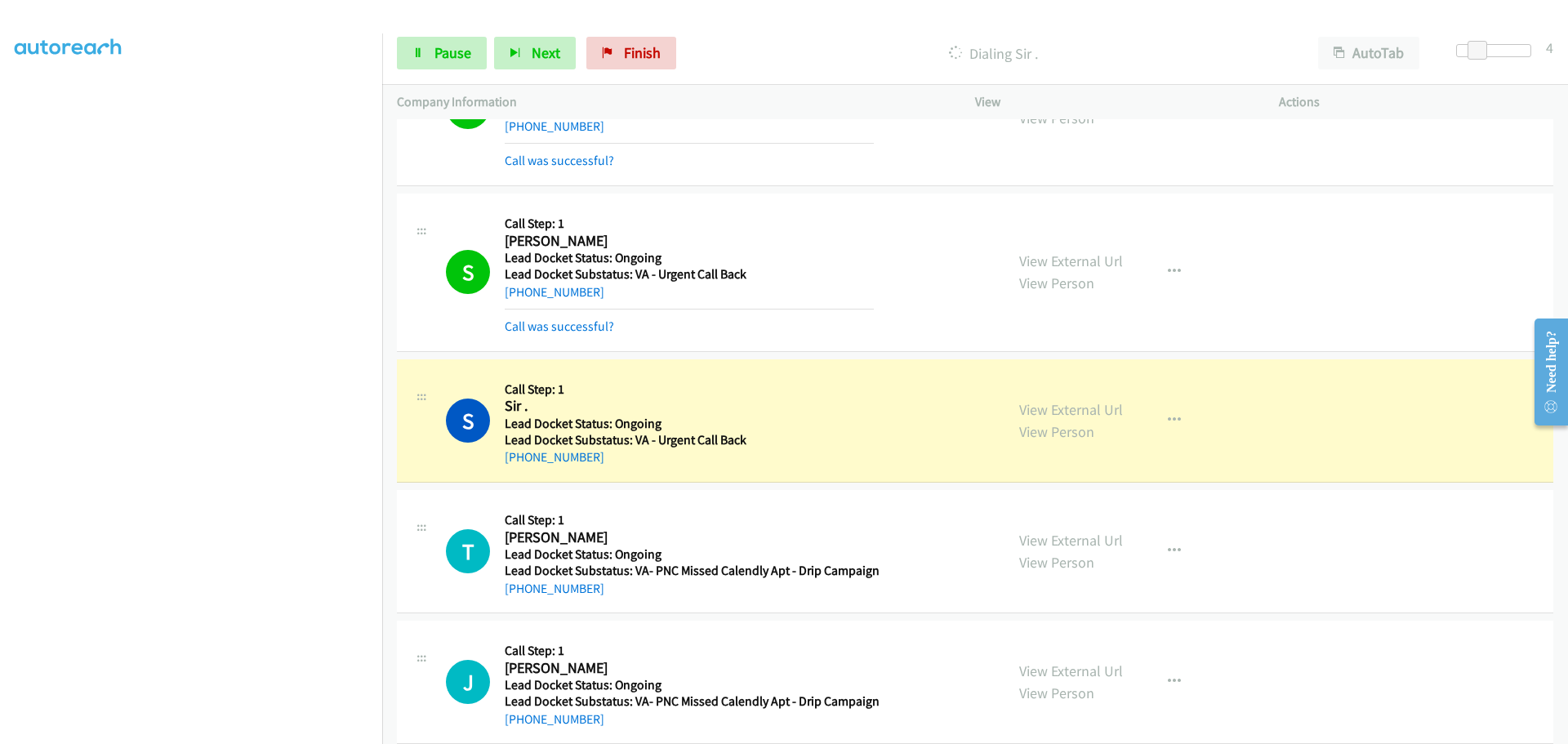
scroll to position [528, 0]
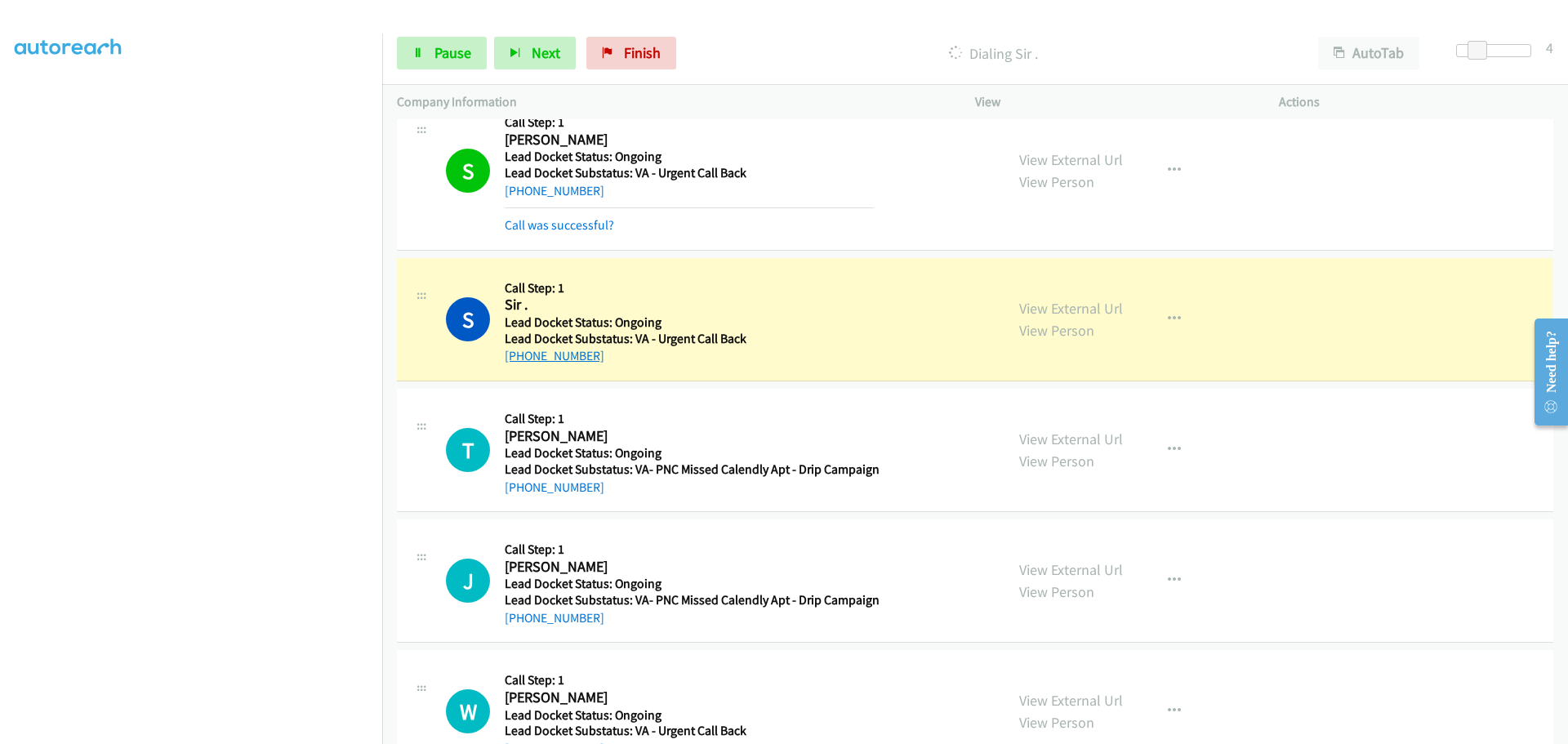
drag, startPoint x: 599, startPoint y: 367, endPoint x: 519, endPoint y: 357, distance: 80.6
click at [519, 357] on div "S Callback Scheduled Call Step: 1 Sir . America/Chicago Lead Docket Status: Ong…" at bounding box center [975, 319] width 1156 height 123
copy link "334-510-0070"
click at [436, 49] on span "Pause" at bounding box center [453, 53] width 37 height 18
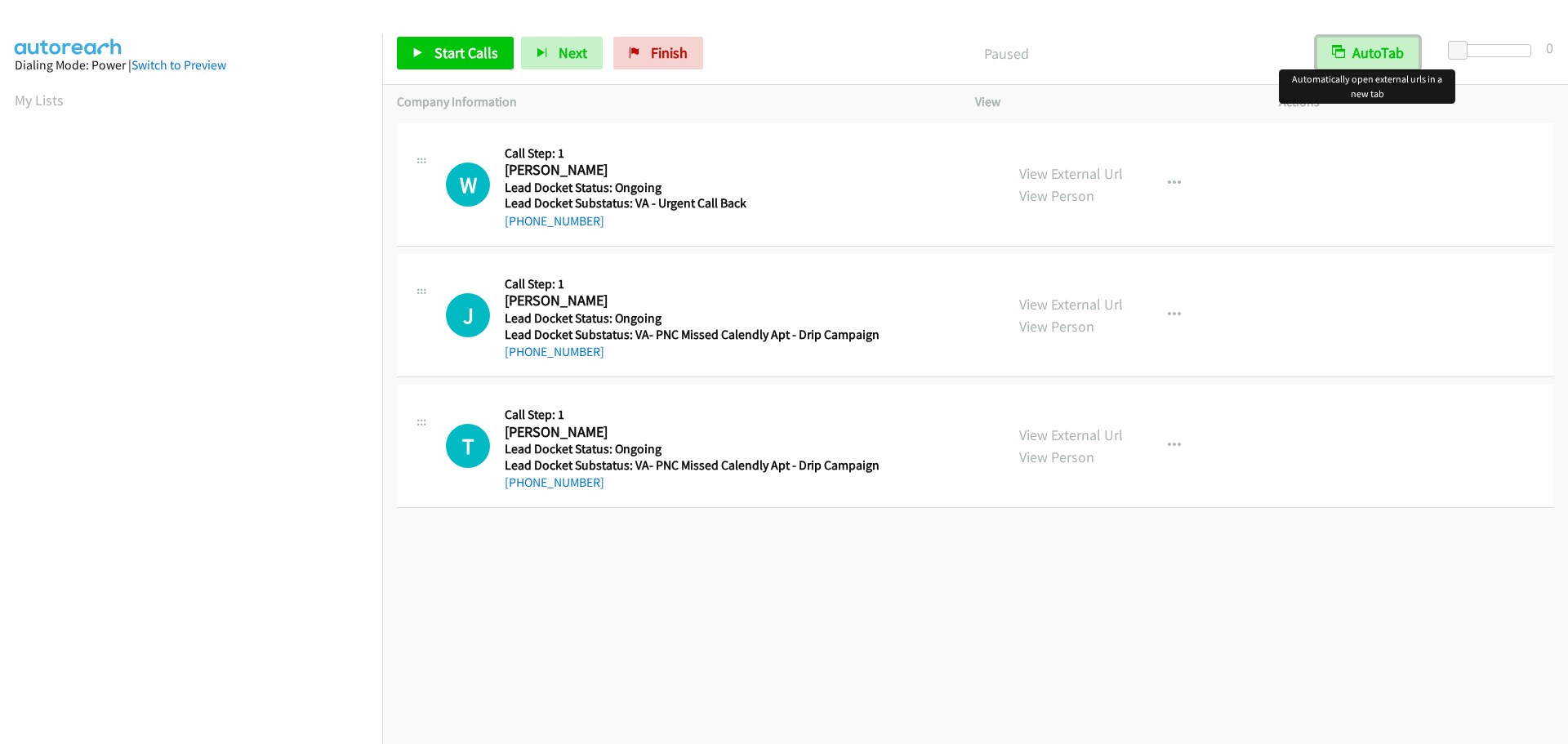
drag, startPoint x: 1372, startPoint y: 54, endPoint x: 1389, endPoint y: 54, distance: 17.0
click at [1373, 54] on button "AutoTab" at bounding box center [1368, 53] width 103 height 33
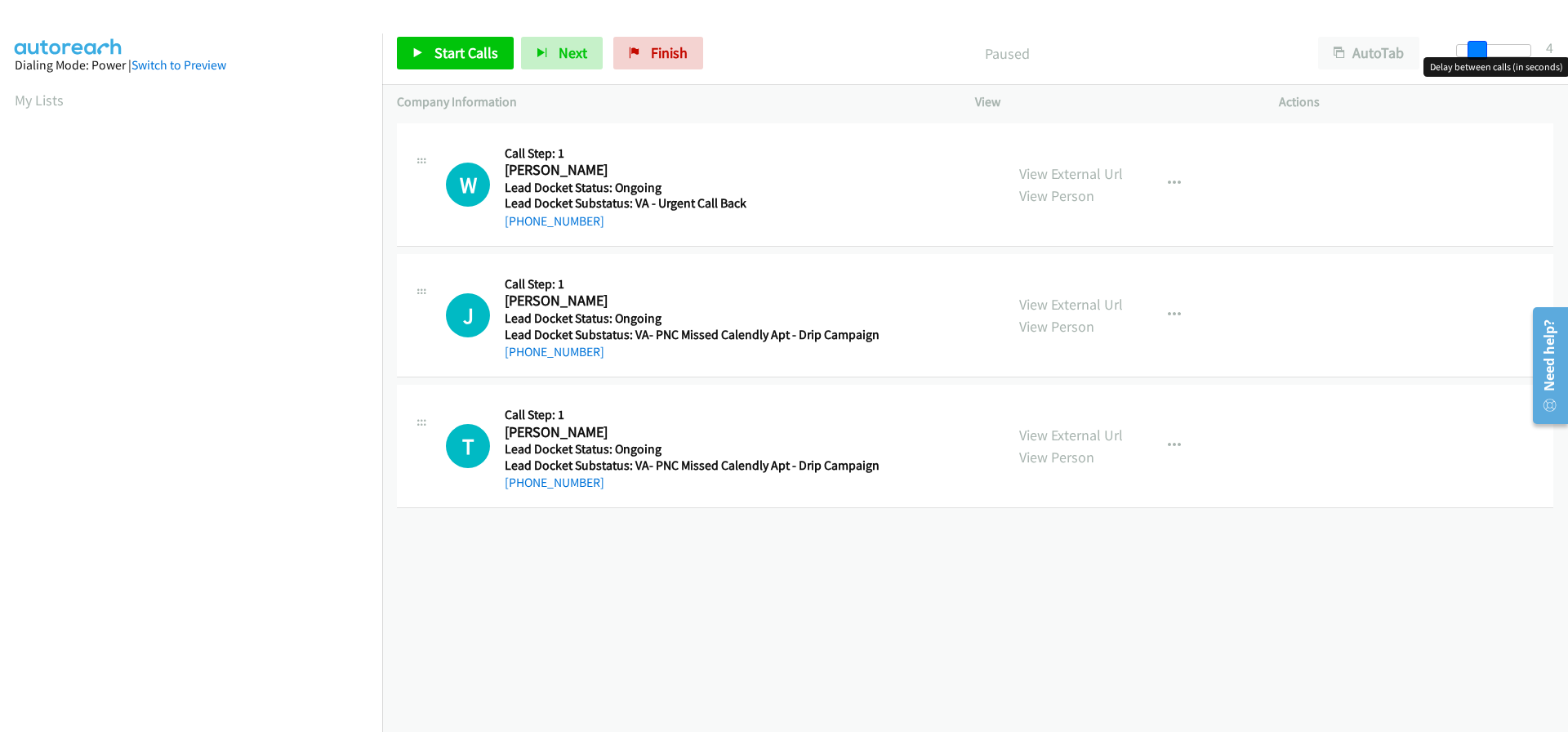
drag, startPoint x: 1460, startPoint y: 49, endPoint x: 1478, endPoint y: 54, distance: 18.7
click at [1478, 54] on span at bounding box center [1477, 50] width 19 height 19
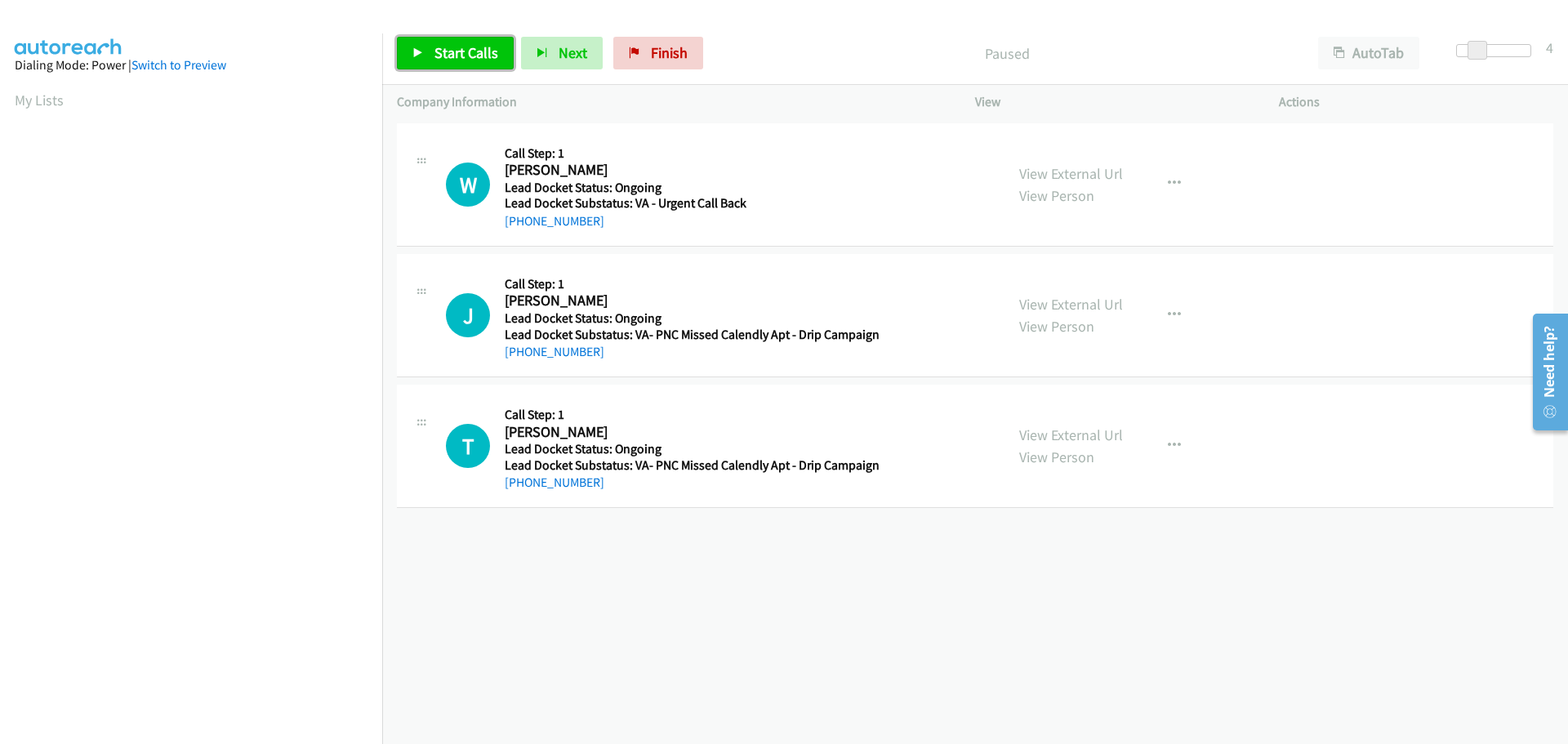
click at [479, 62] on link "Start Calls" at bounding box center [455, 53] width 117 height 33
drag, startPoint x: 598, startPoint y: 224, endPoint x: 516, endPoint y: 223, distance: 82.0
click at [516, 223] on div "[PHONE_NUMBER]" at bounding box center [689, 221] width 369 height 19
copy link "[PHONE_NUMBER]"
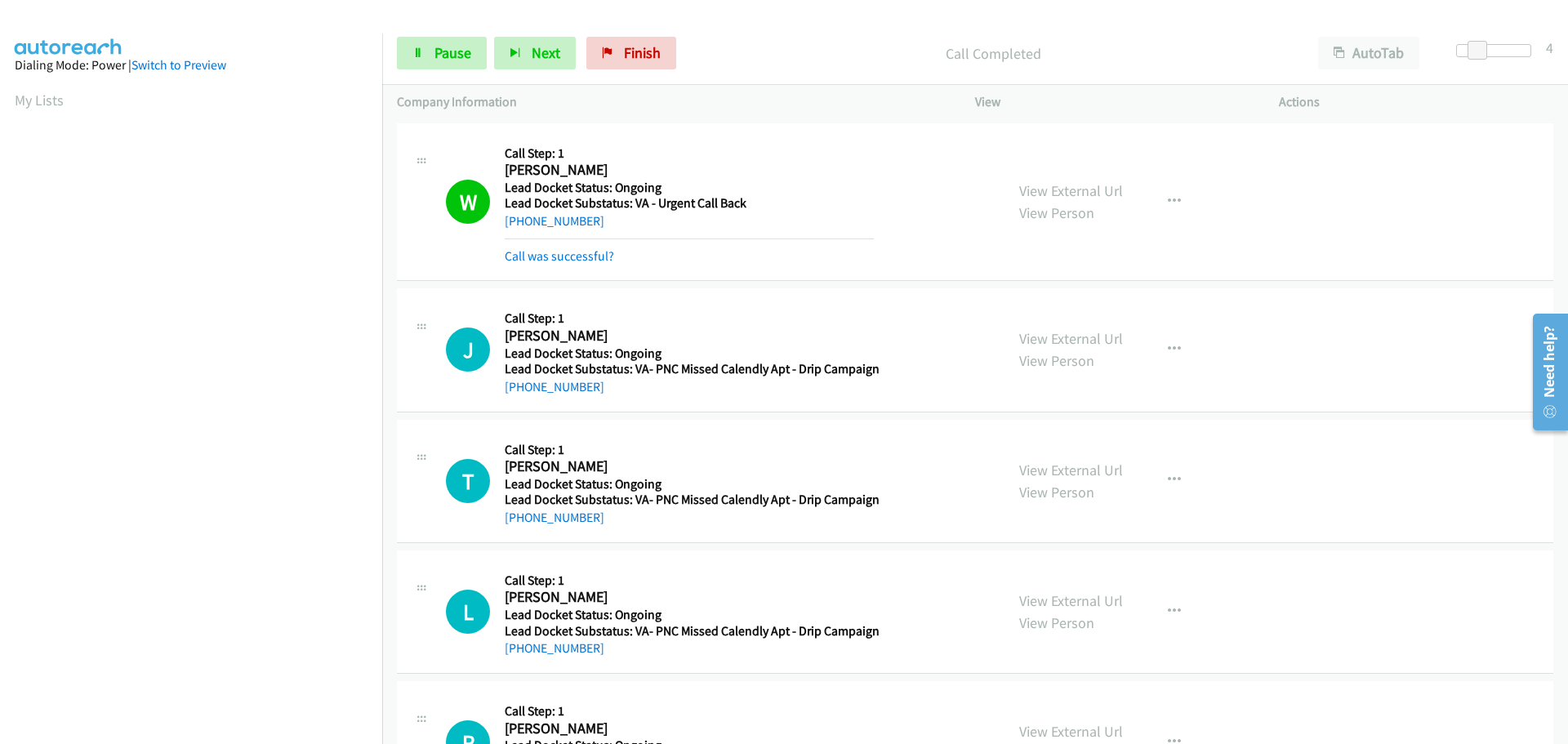
scroll to position [172, 0]
drag, startPoint x: 605, startPoint y: 396, endPoint x: 521, endPoint y: 398, distance: 84.0
click at [521, 398] on div "J Callback Scheduled Call Step: 1 [PERSON_NAME] America/New_York Lead Docket St…" at bounding box center [975, 350] width 1156 height 123
copy link "[PHONE_NUMBER]"
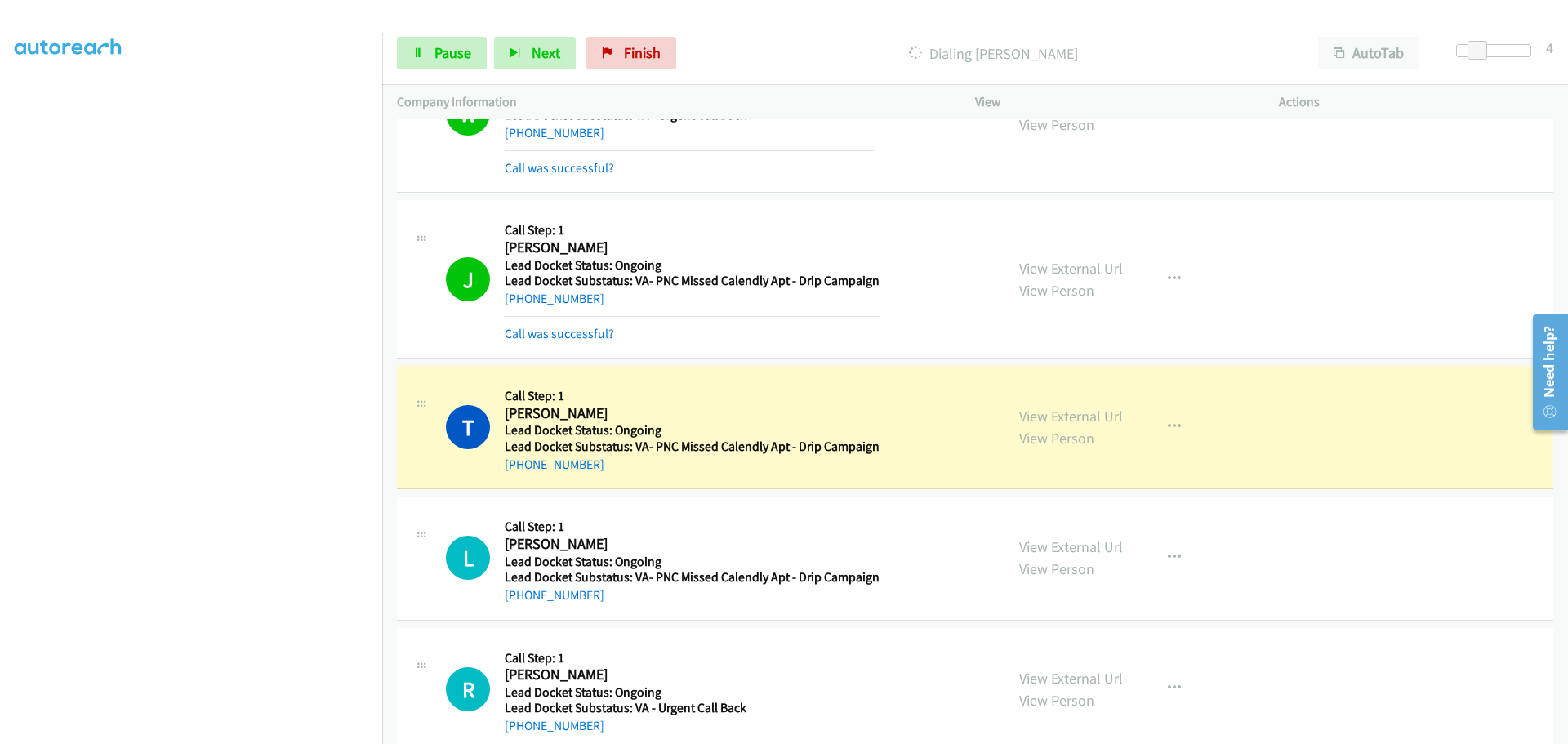
scroll to position [163, 0]
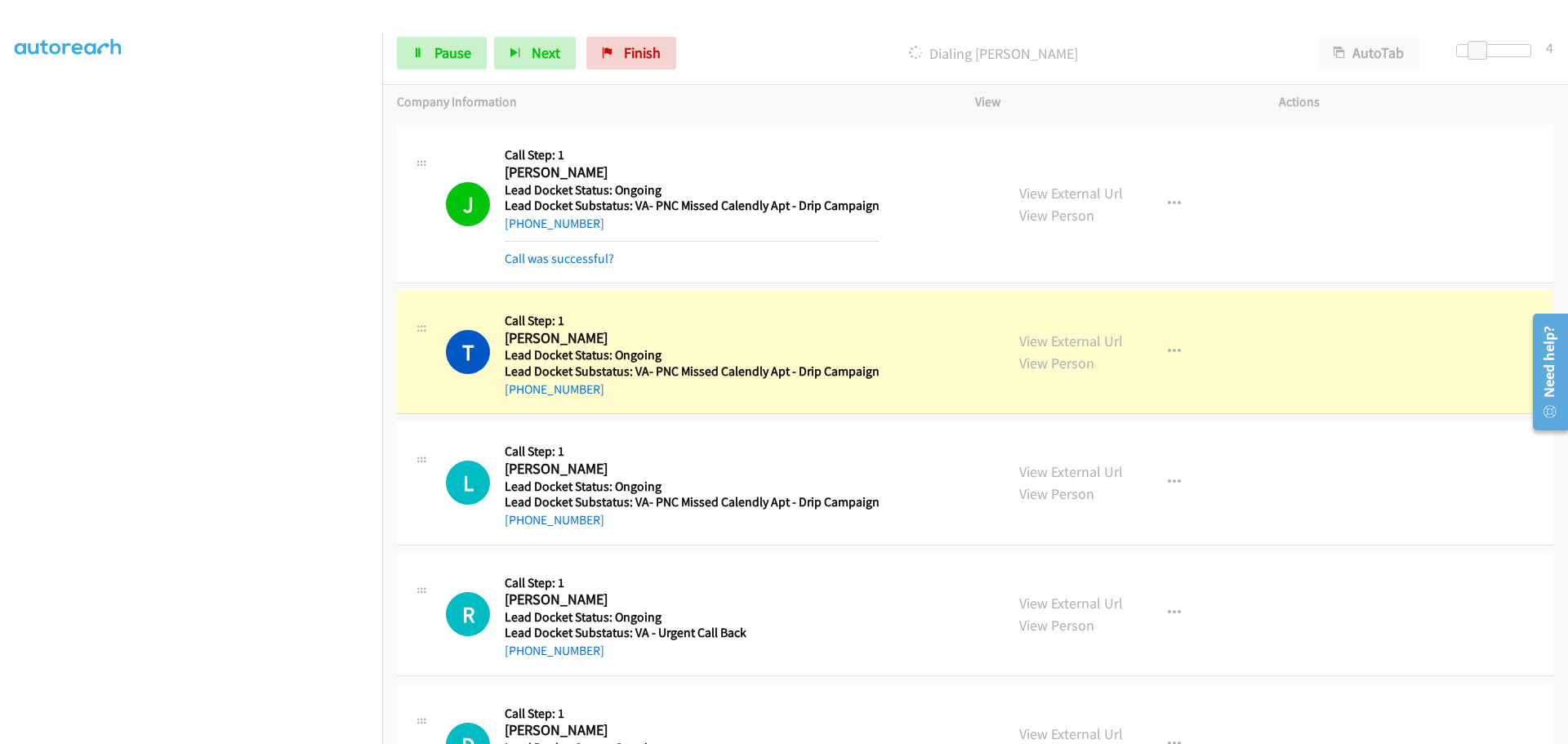
drag, startPoint x: 606, startPoint y: 393, endPoint x: 520, endPoint y: 412, distance: 88.1
click at [520, 409] on div "T Callback Scheduled Call Step: 1 [PERSON_NAME] America/New_York Lead Docket St…" at bounding box center [975, 352] width 1156 height 123
copy link "[PHONE_NUMBER]"
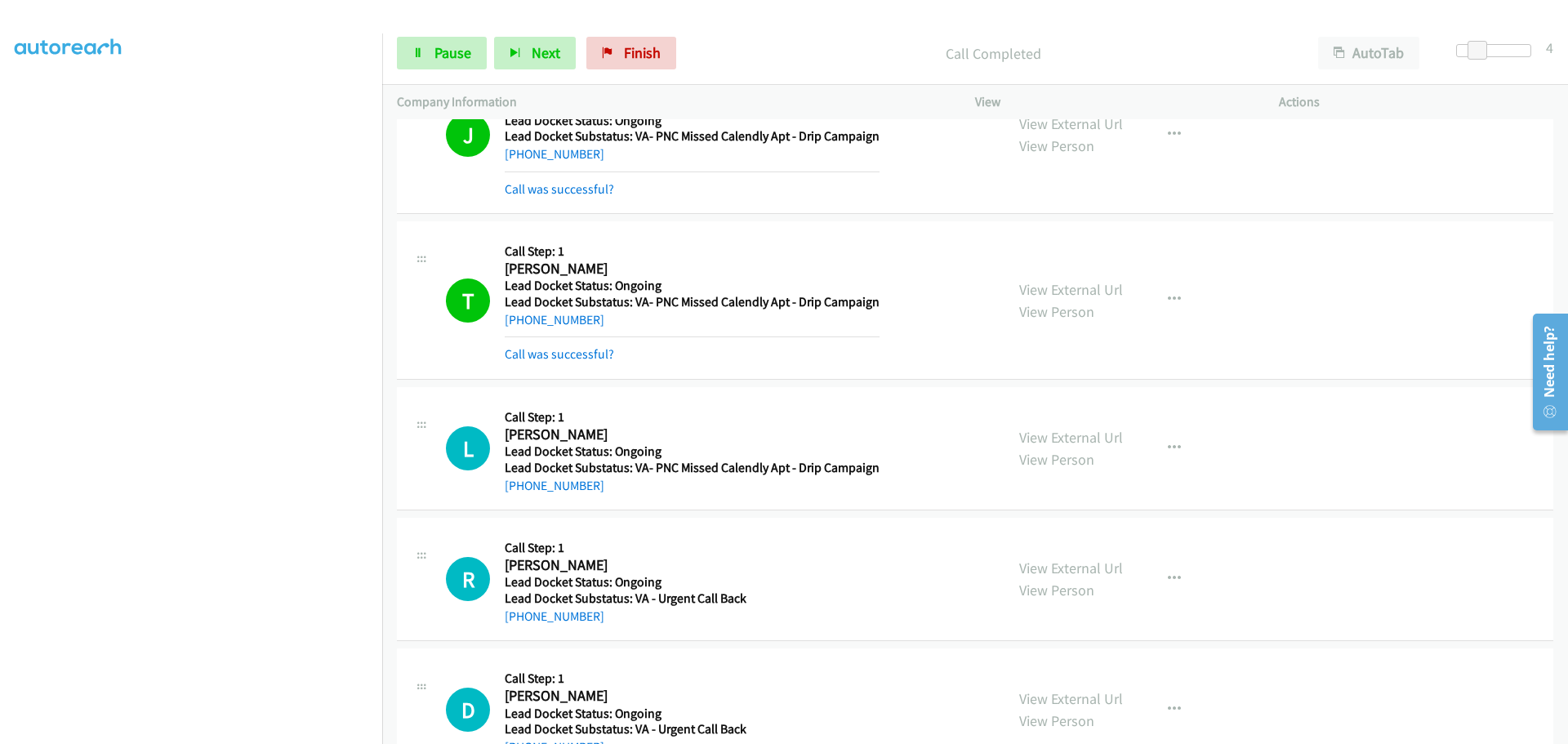
scroll to position [285, 0]
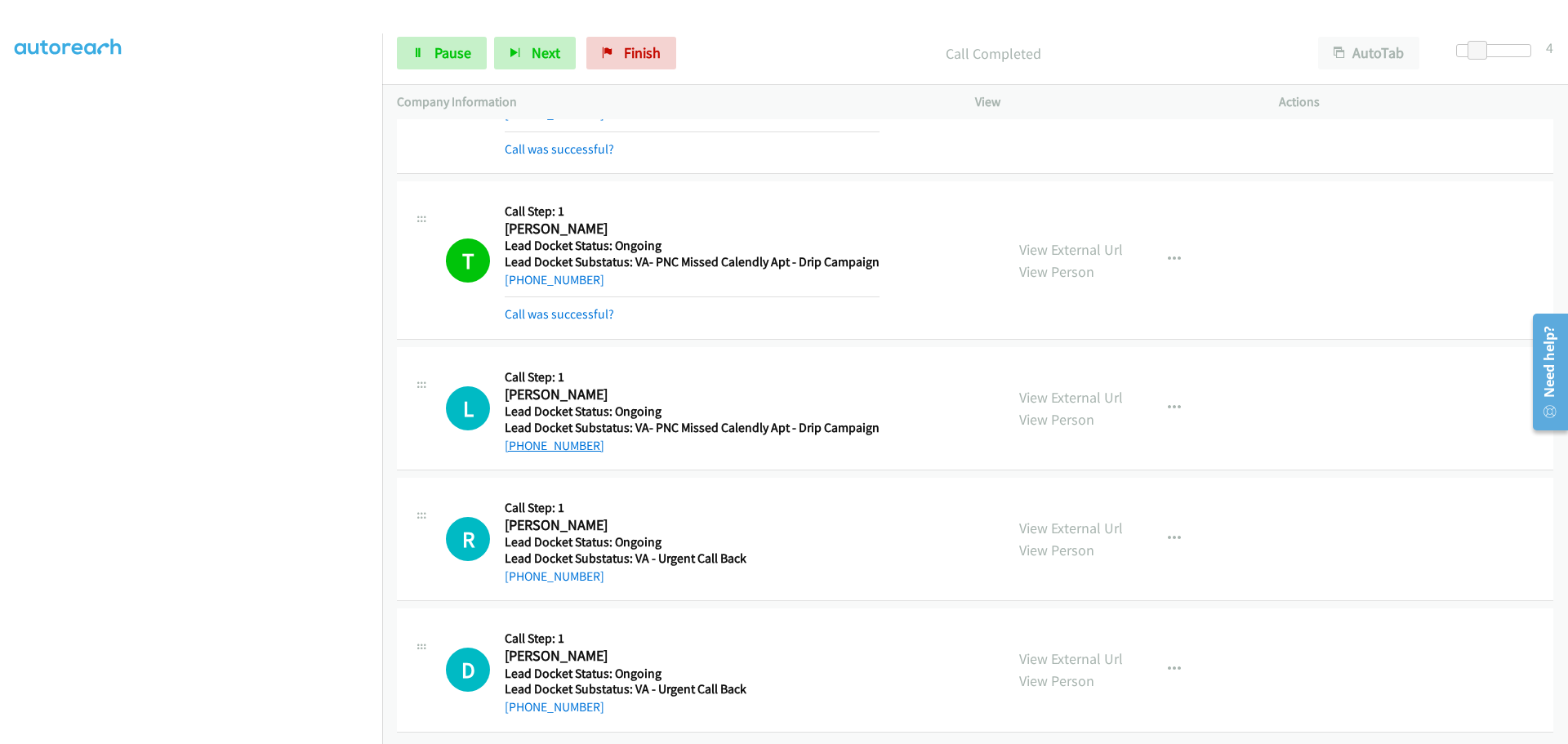
drag, startPoint x: 602, startPoint y: 438, endPoint x: 521, endPoint y: 439, distance: 81.0
click at [521, 439] on div "[PHONE_NUMBER]" at bounding box center [692, 445] width 375 height 19
copy link "[PHONE_NUMBER]"
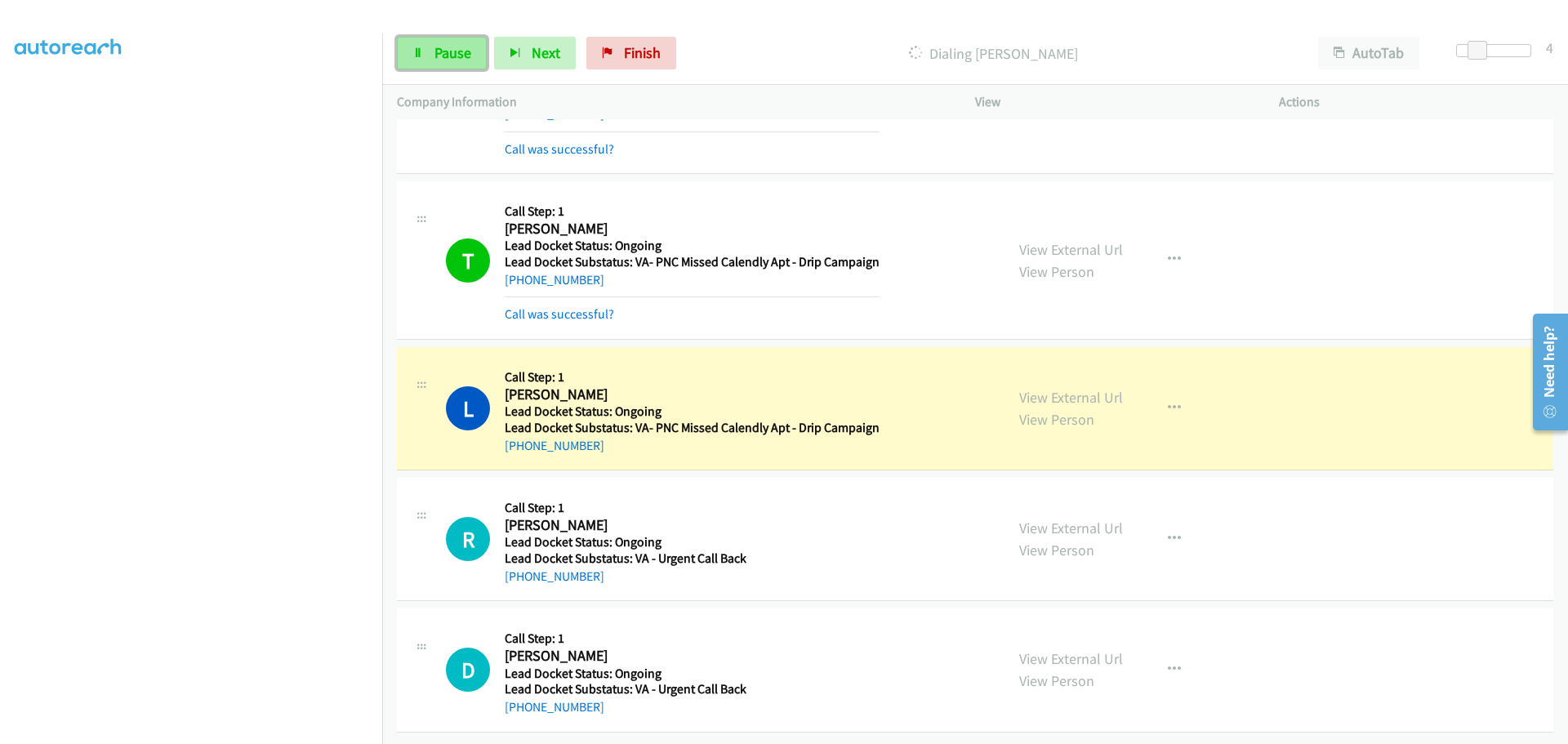
click at [449, 60] on span "Pause" at bounding box center [453, 53] width 37 height 18
